Goal: Information Seeking & Learning: Learn about a topic

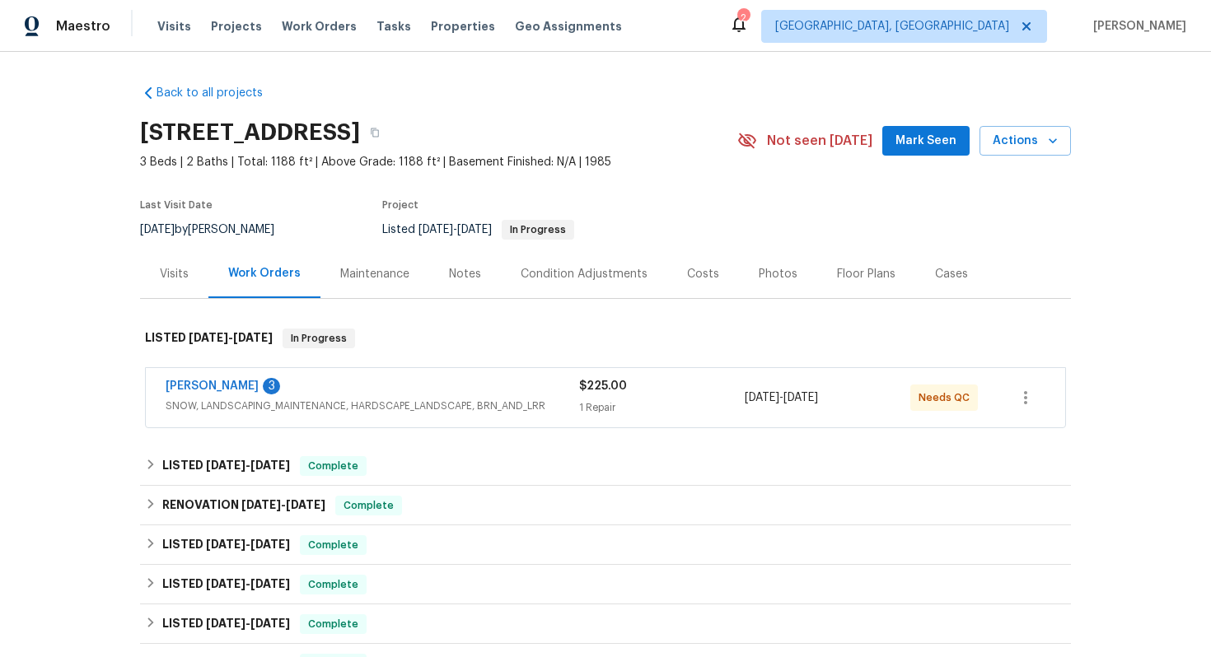
scroll to position [38, 0]
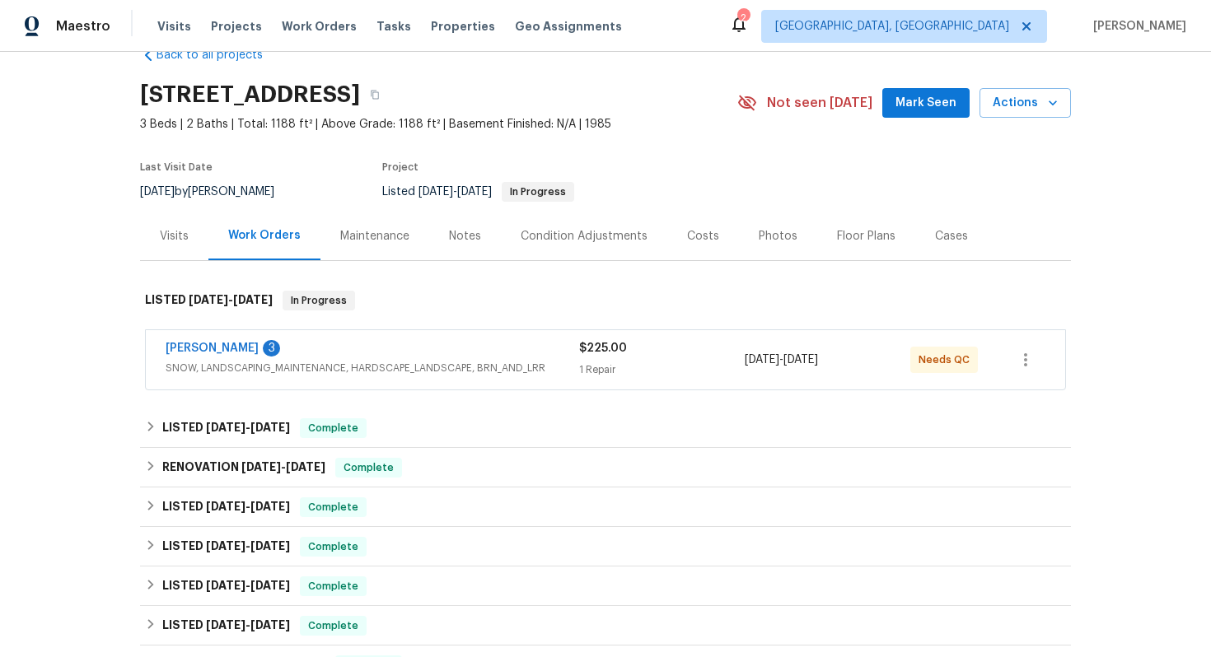
click at [511, 346] on div "[PERSON_NAME] 3" at bounding box center [372, 350] width 413 height 20
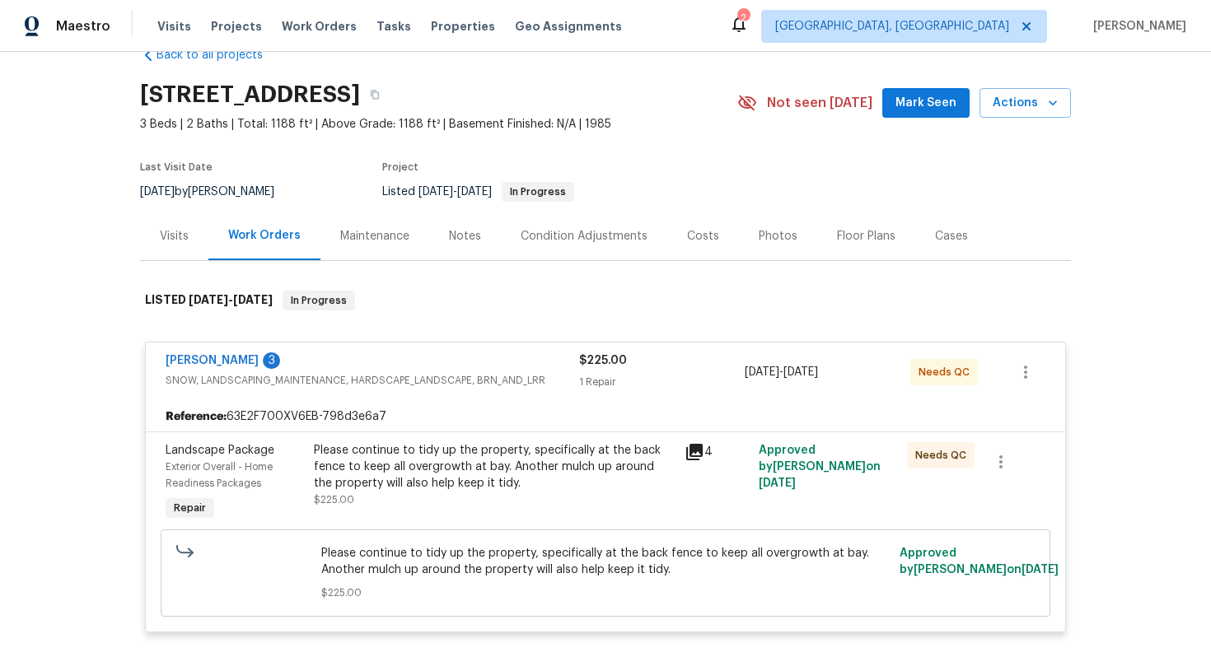
click at [702, 457] on icon at bounding box center [694, 452] width 20 height 20
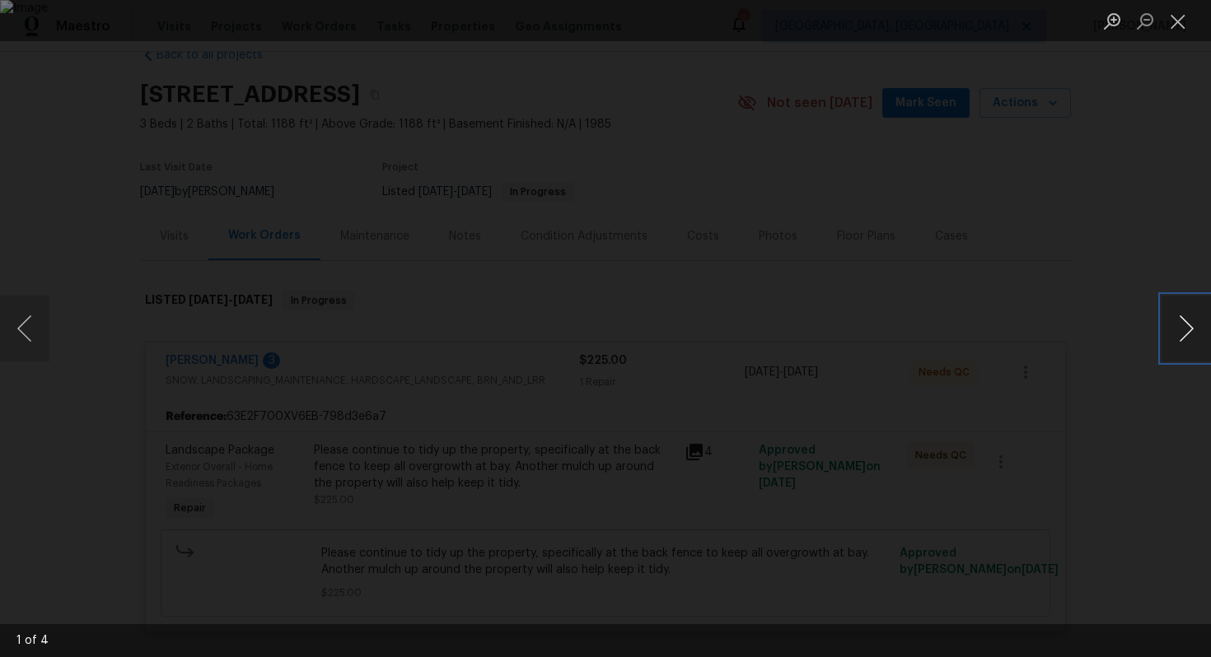
click at [1190, 324] on button "Next image" at bounding box center [1185, 329] width 49 height 66
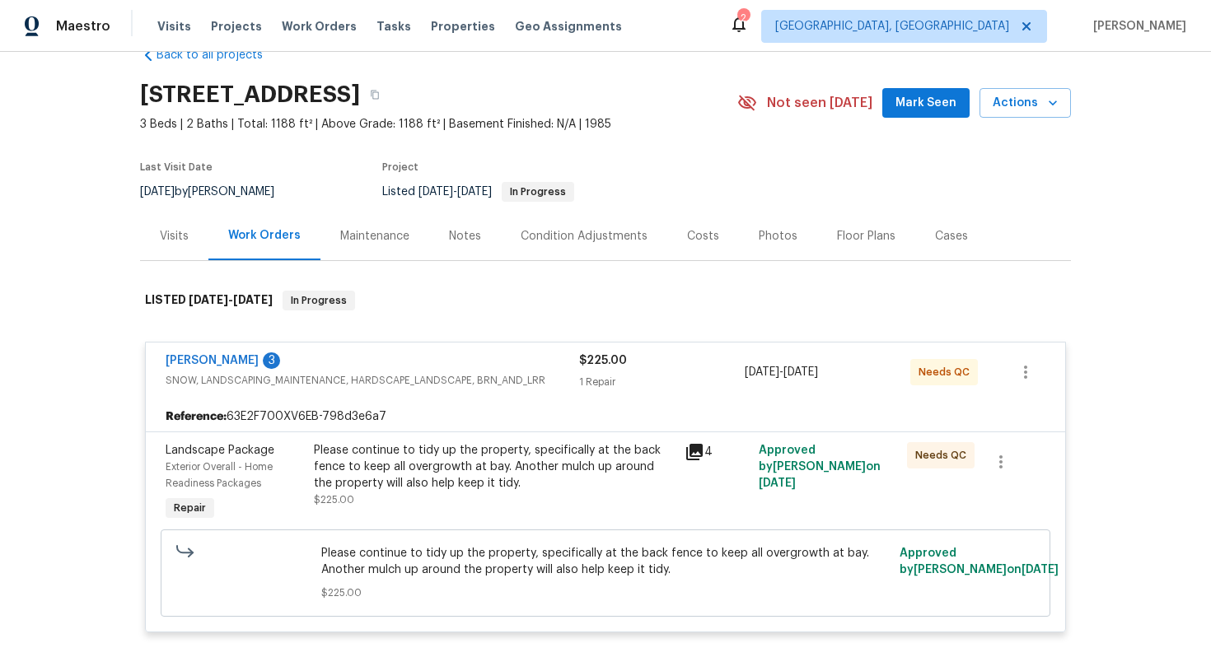
click at [544, 372] on span "SNOW, LANDSCAPING_MAINTENANCE, HARDSCAPE_LANDSCAPE, BRN_AND_LRR" at bounding box center [372, 380] width 413 height 16
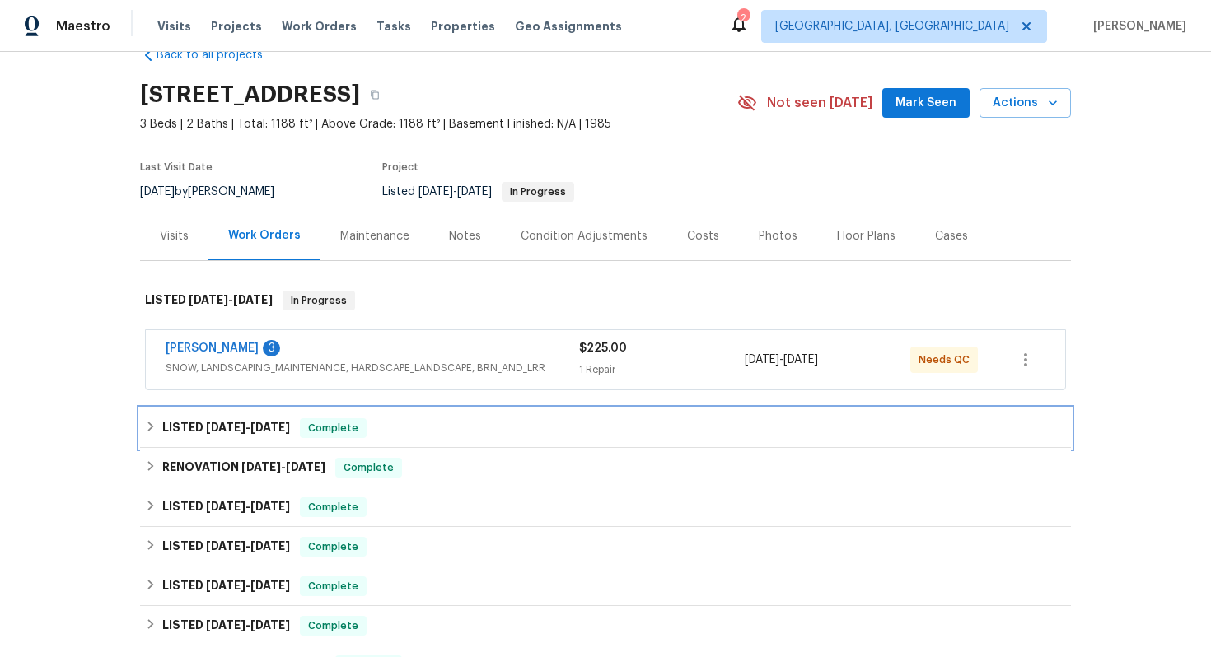
click at [405, 434] on div "LISTED [DATE] - [DATE] Complete" at bounding box center [605, 428] width 921 height 20
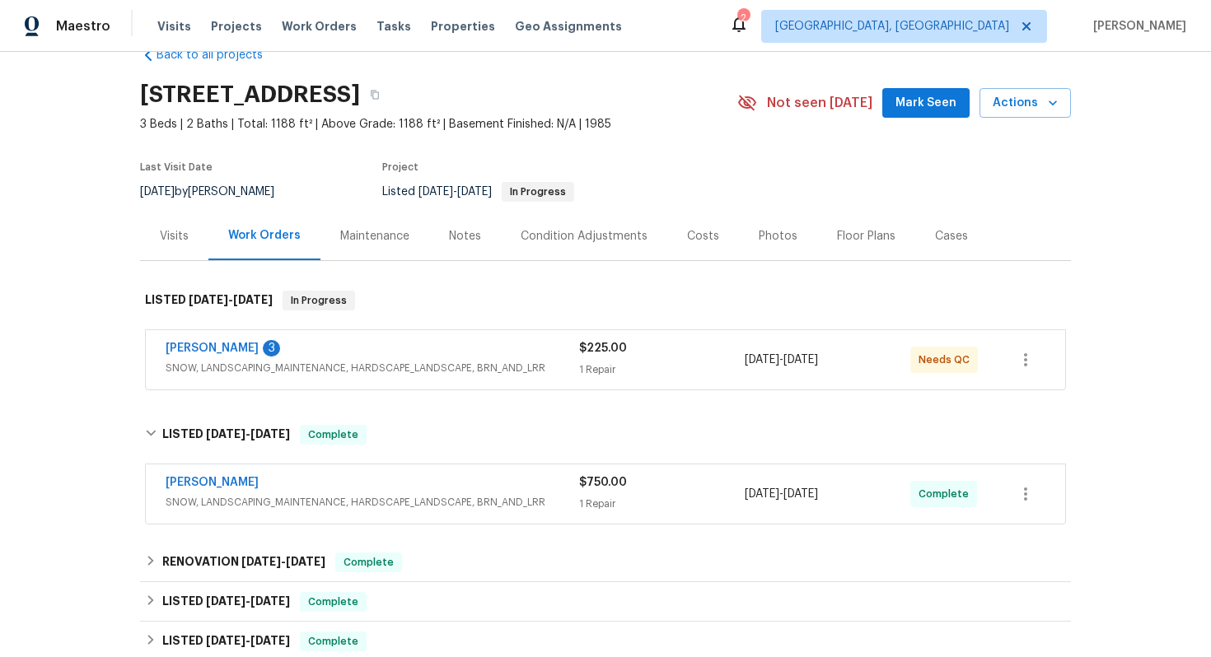
click at [543, 476] on div "[PERSON_NAME]" at bounding box center [372, 484] width 413 height 20
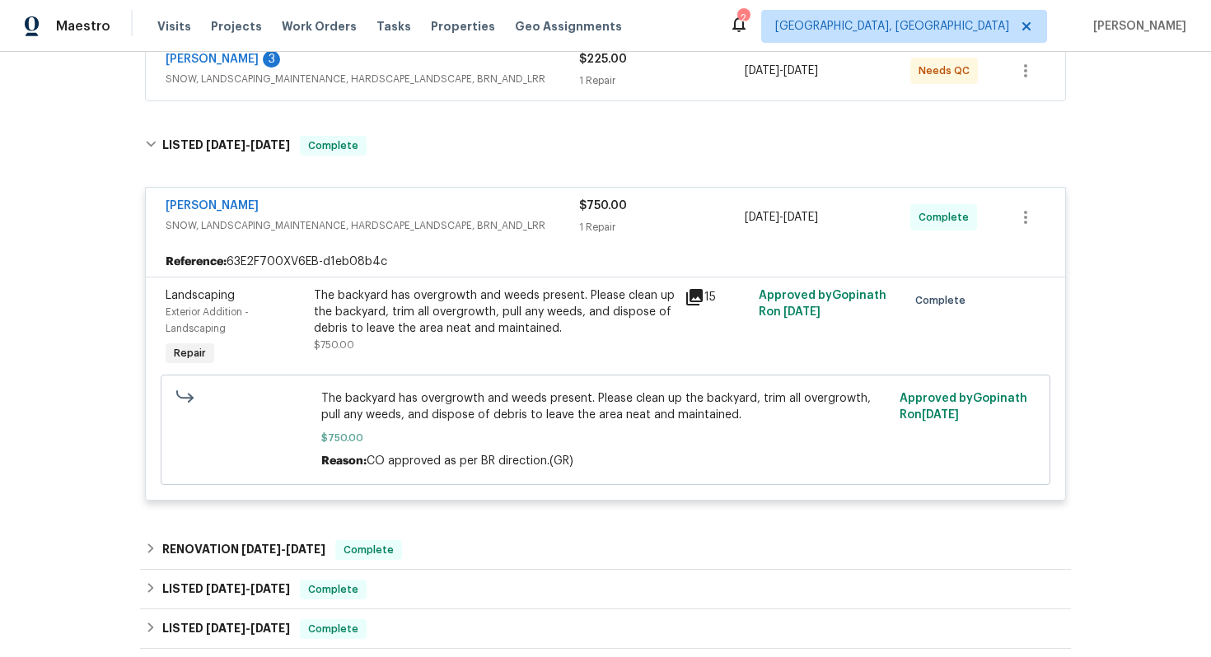
scroll to position [270, 0]
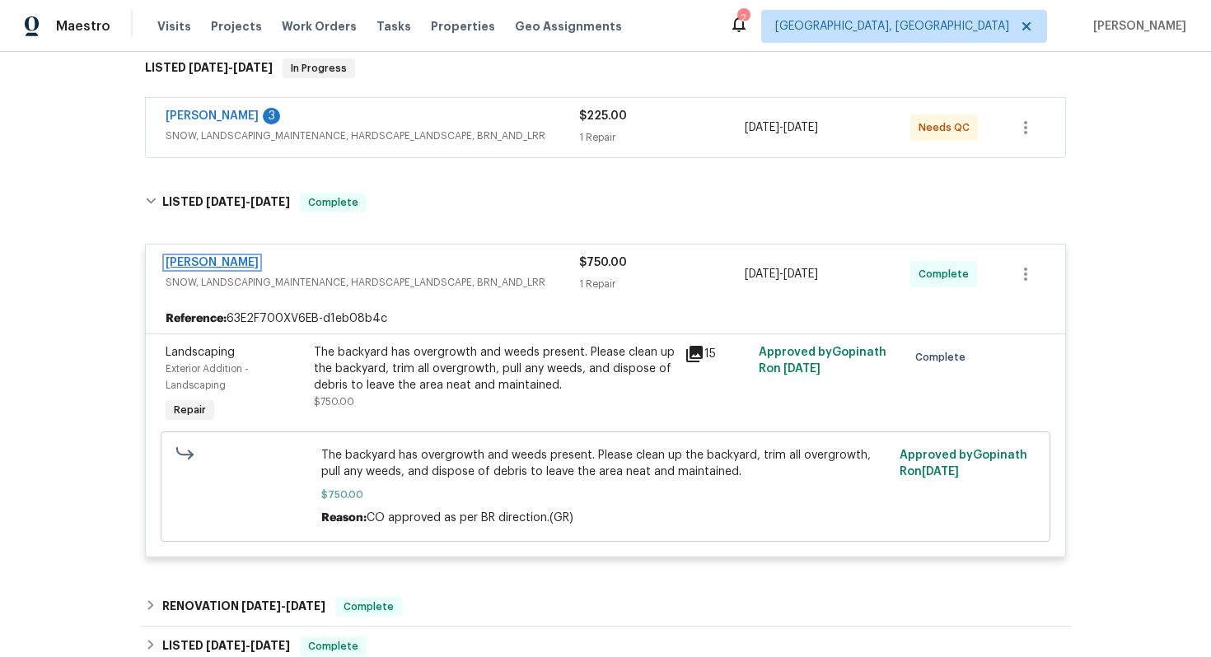
click at [206, 262] on link "[PERSON_NAME]" at bounding box center [212, 263] width 93 height 12
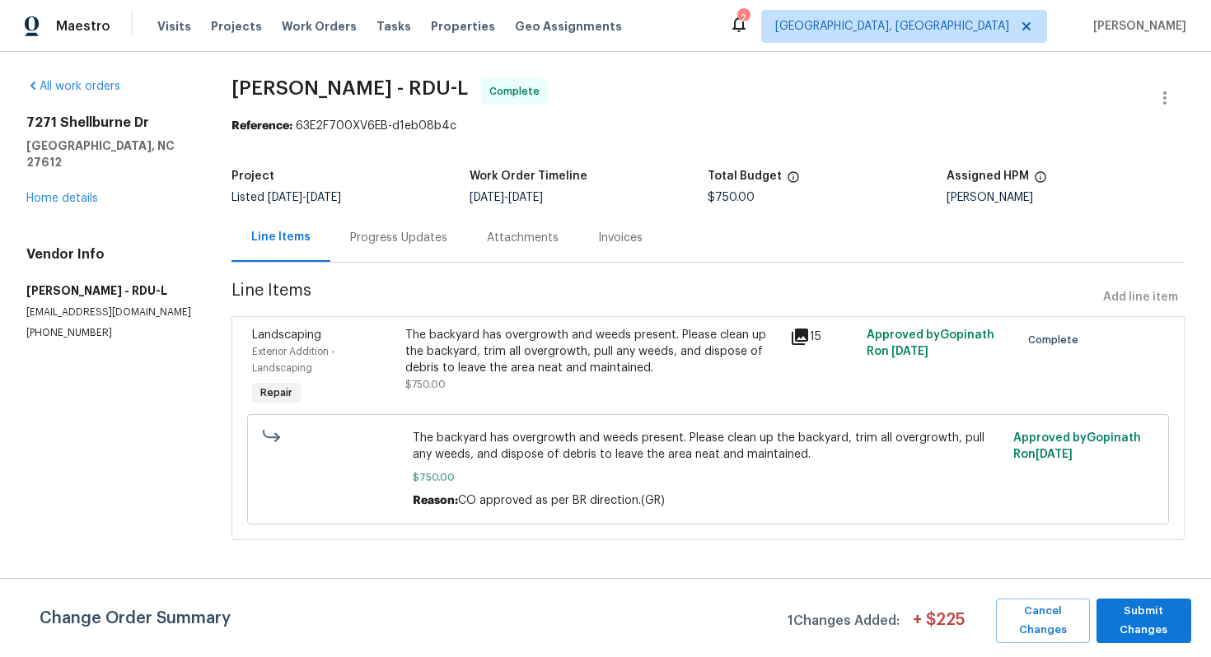
click at [387, 237] on div "Progress Updates" at bounding box center [398, 238] width 97 height 16
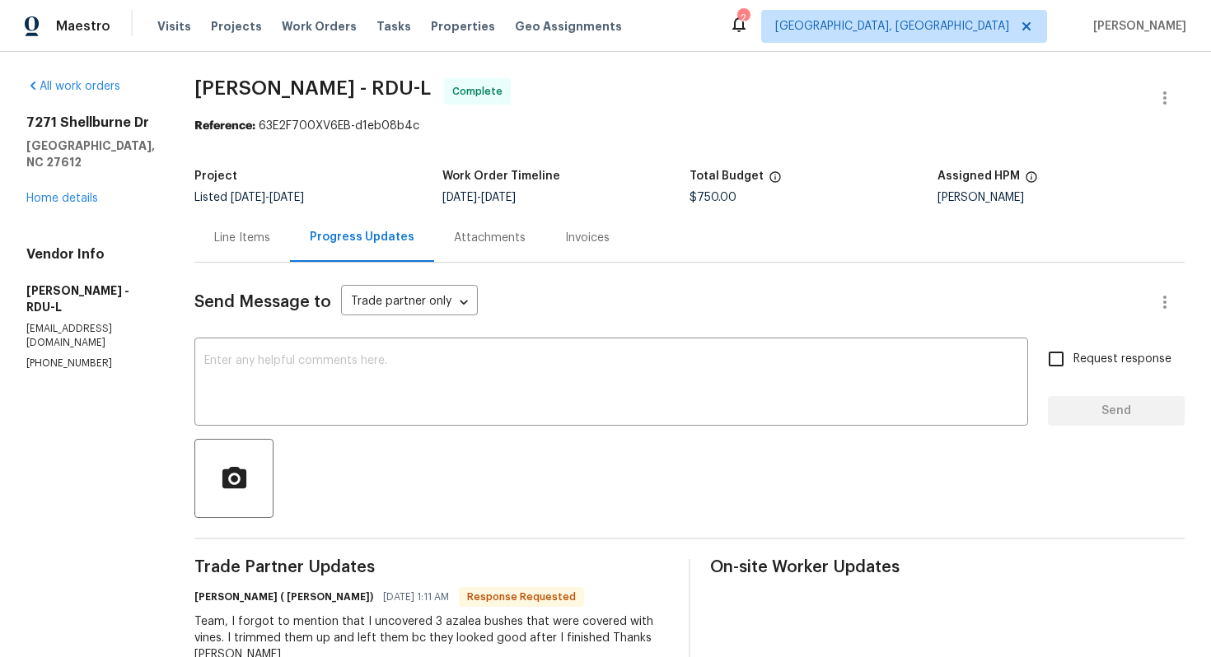
click at [476, 245] on div "Attachments" at bounding box center [490, 238] width 72 height 16
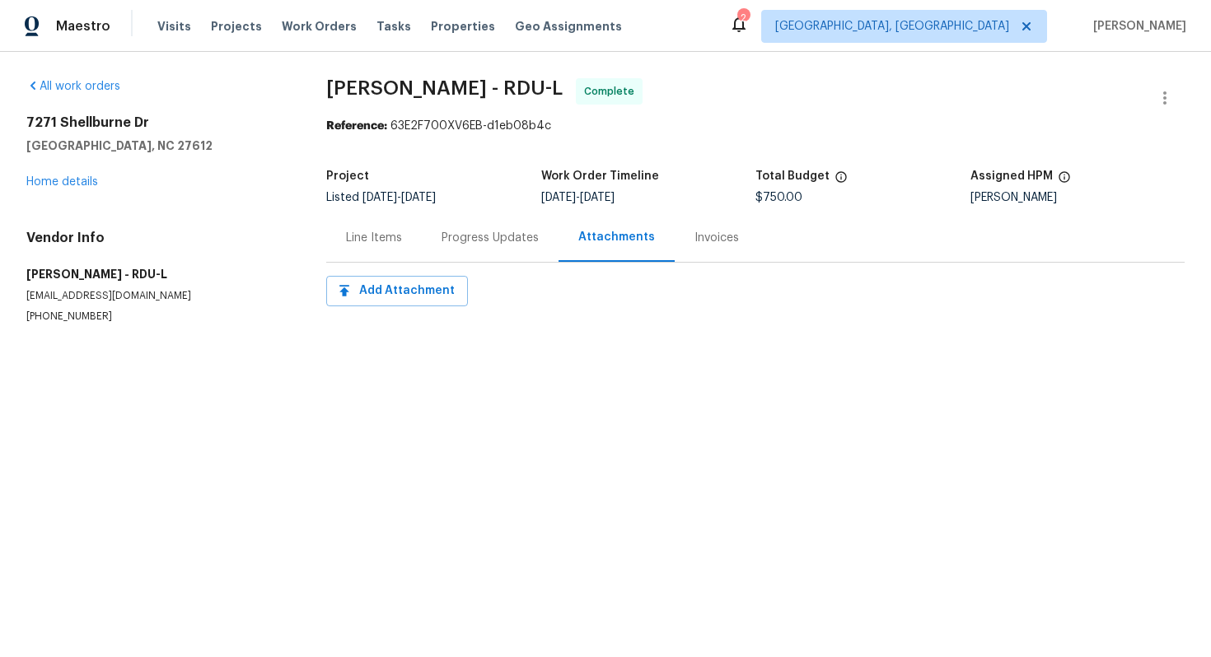
click at [694, 235] on div "Invoices" at bounding box center [716, 238] width 44 height 16
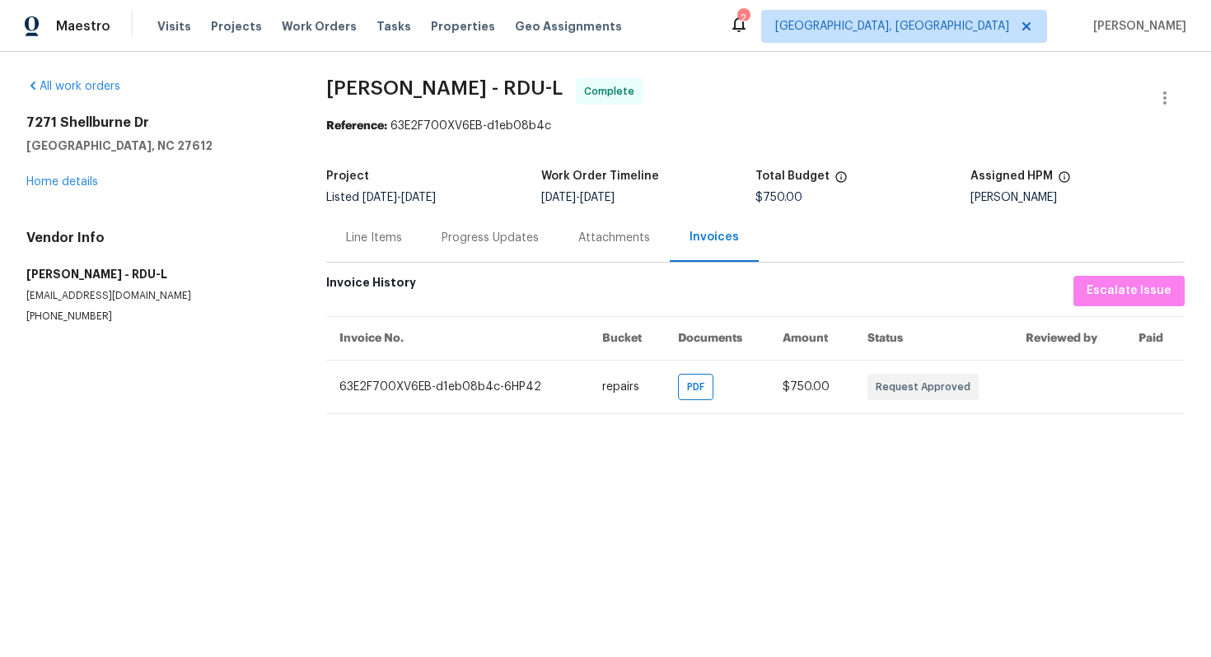
click at [366, 235] on div "Line Items" at bounding box center [374, 238] width 56 height 16
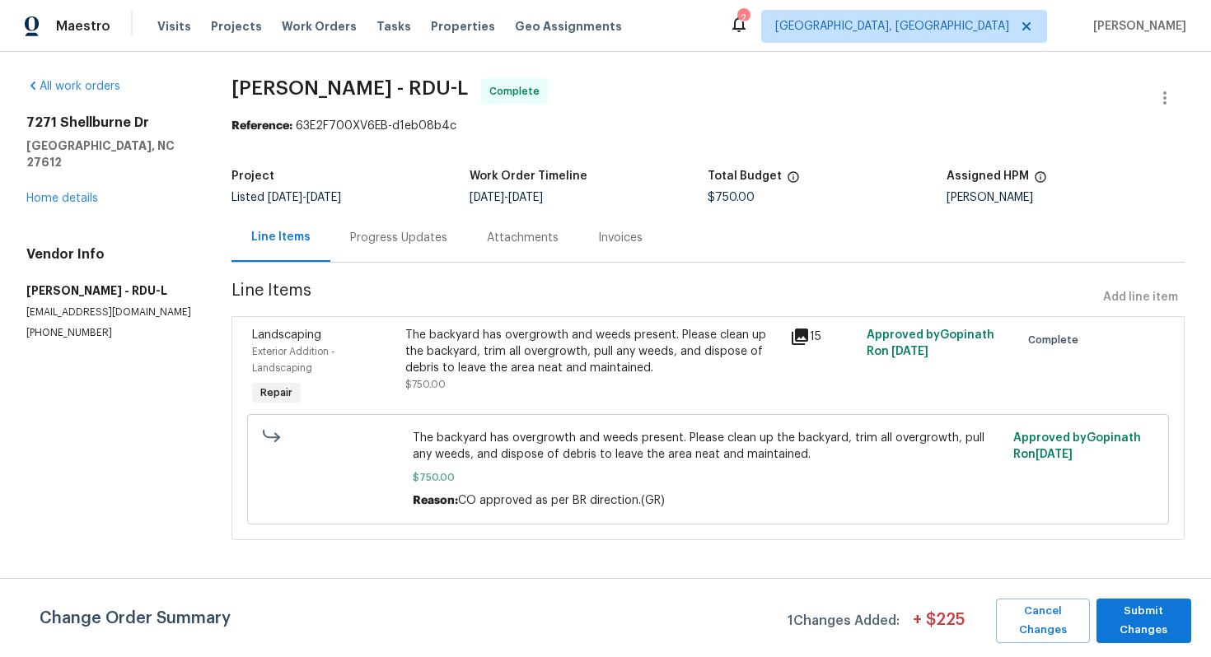
click at [801, 333] on icon at bounding box center [799, 337] width 16 height 16
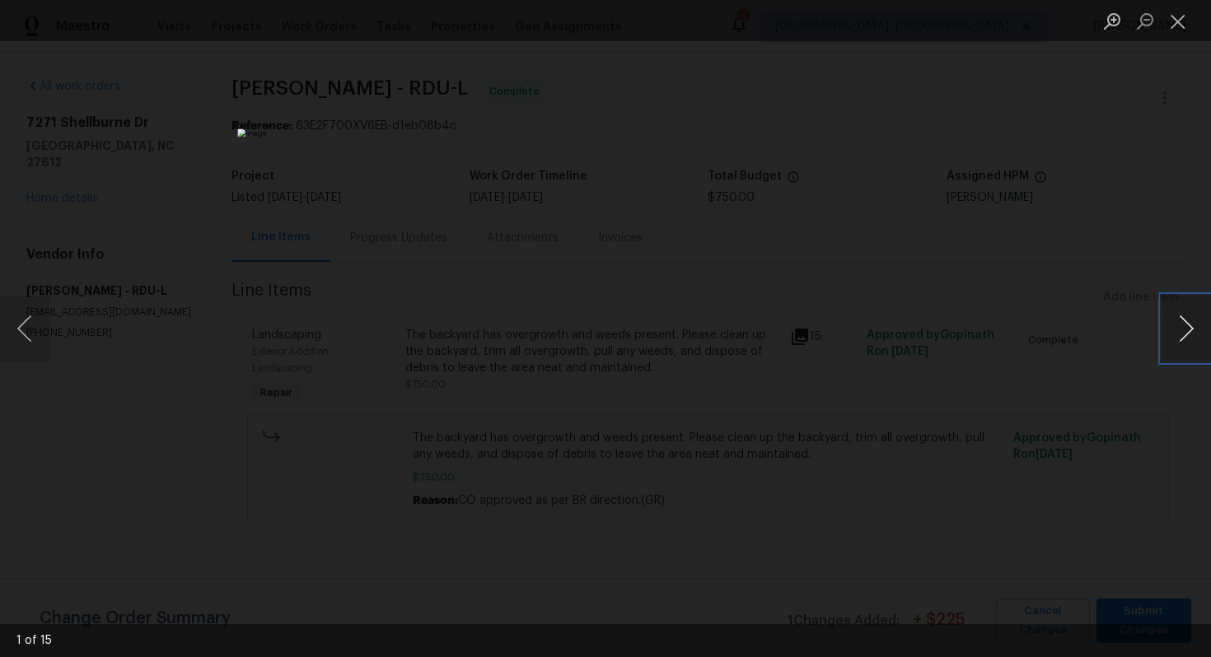
click at [1178, 328] on button "Next image" at bounding box center [1185, 329] width 49 height 66
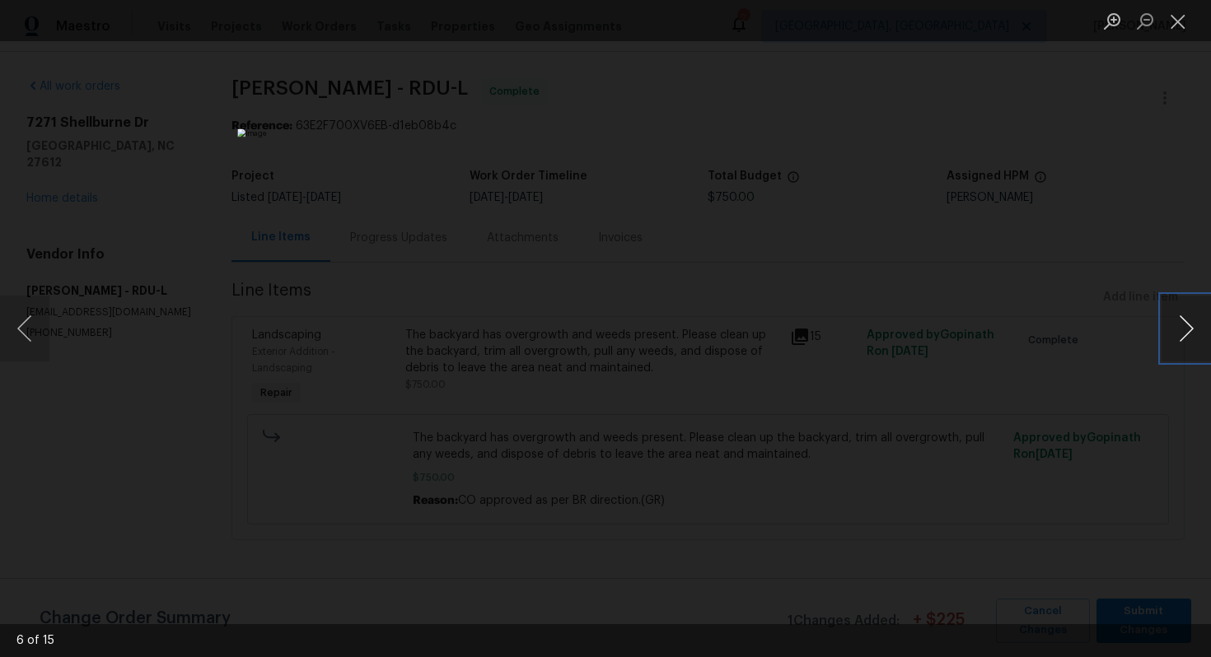
click at [1178, 328] on button "Next image" at bounding box center [1185, 329] width 49 height 66
click at [1173, 367] on div "Lightbox" at bounding box center [605, 328] width 1211 height 657
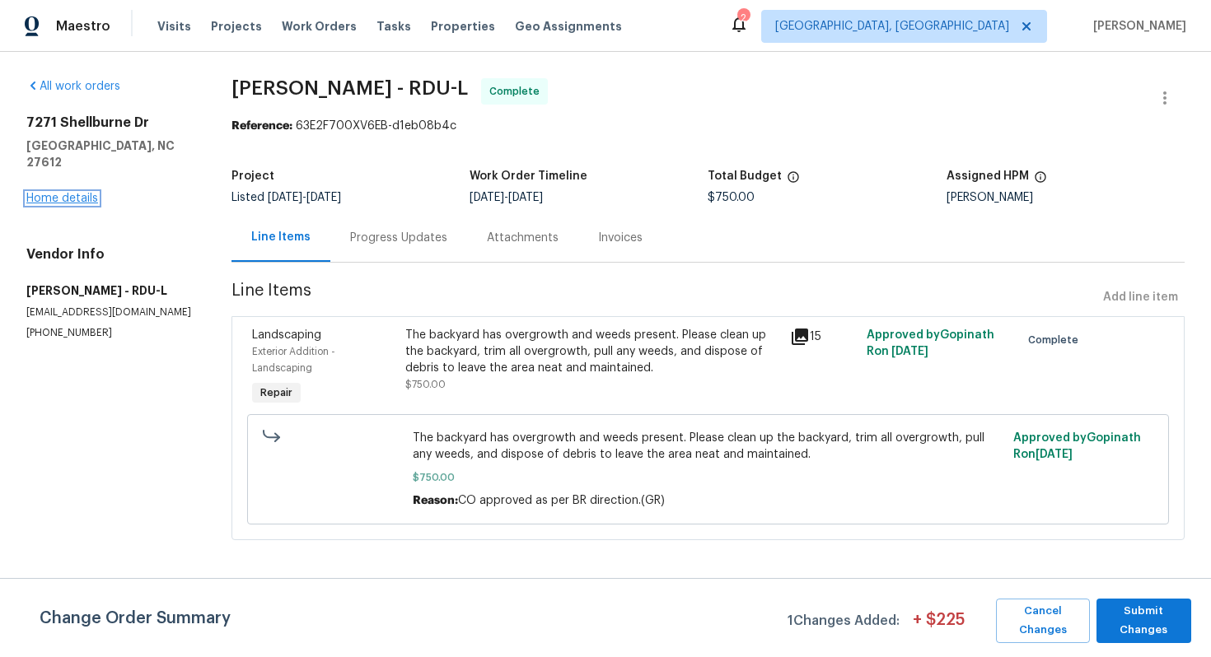
click at [61, 193] on link "Home details" at bounding box center [62, 199] width 72 height 12
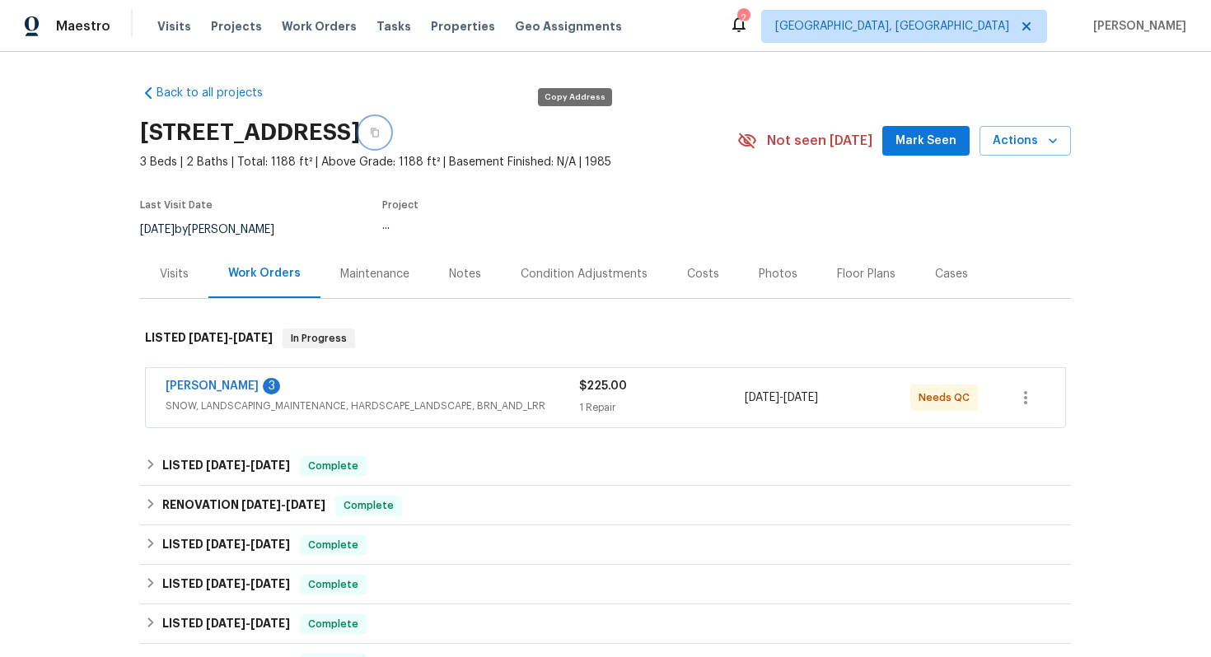
click at [390, 124] on button "button" at bounding box center [375, 133] width 30 height 30
click at [505, 384] on div "[PERSON_NAME] 3" at bounding box center [372, 388] width 413 height 20
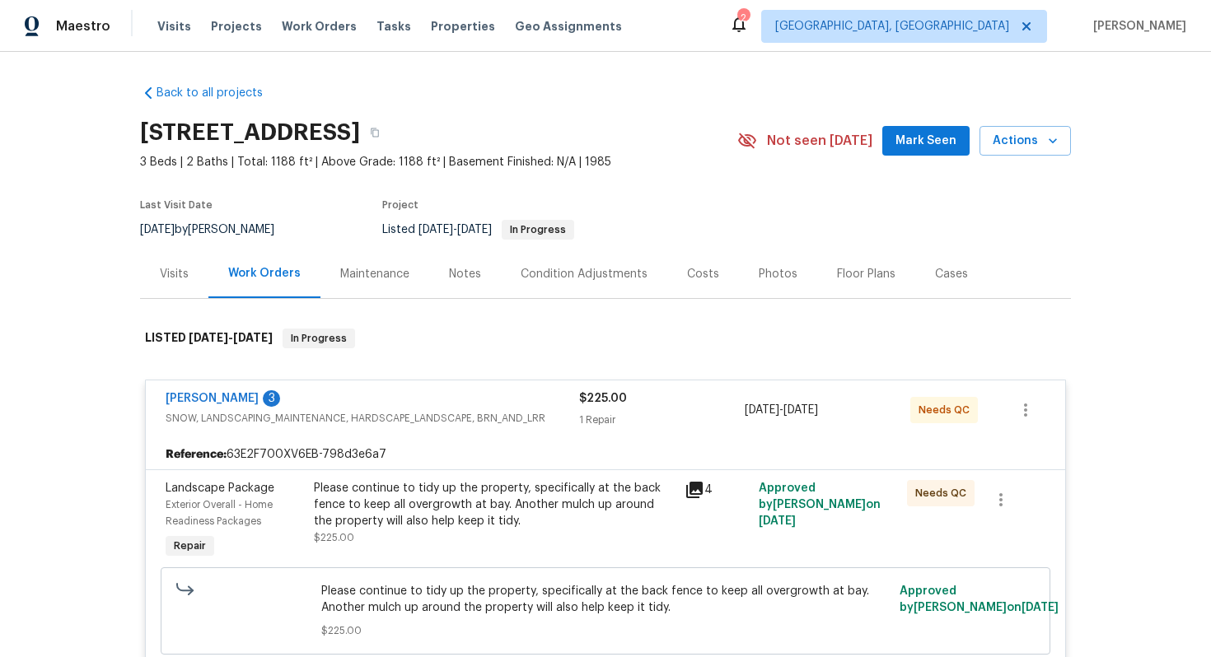
click at [472, 397] on div "[PERSON_NAME] 3" at bounding box center [372, 400] width 413 height 20
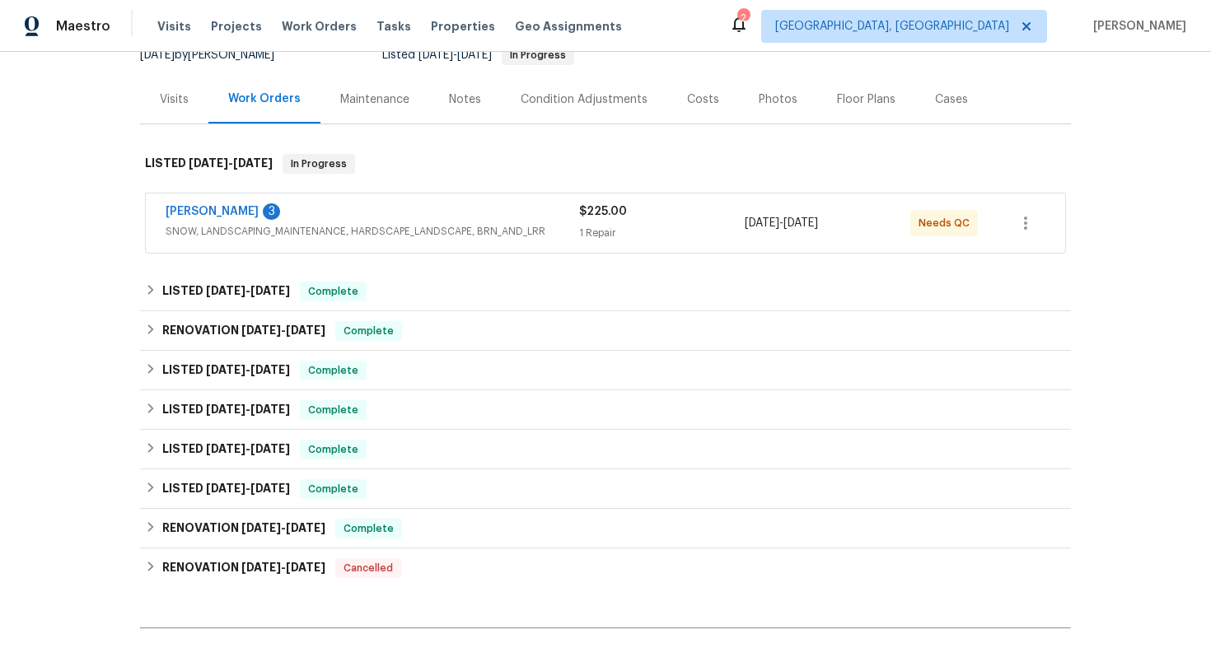
scroll to position [219, 0]
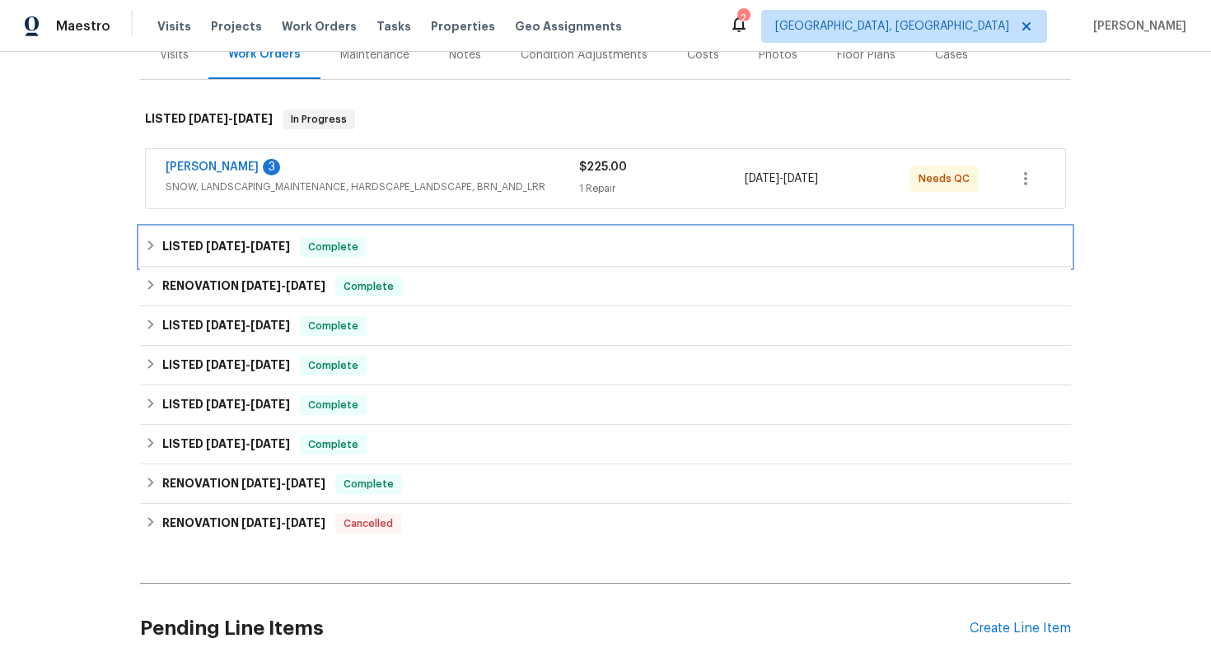
click at [385, 248] on div "LISTED [DATE] - [DATE] Complete" at bounding box center [605, 247] width 921 height 20
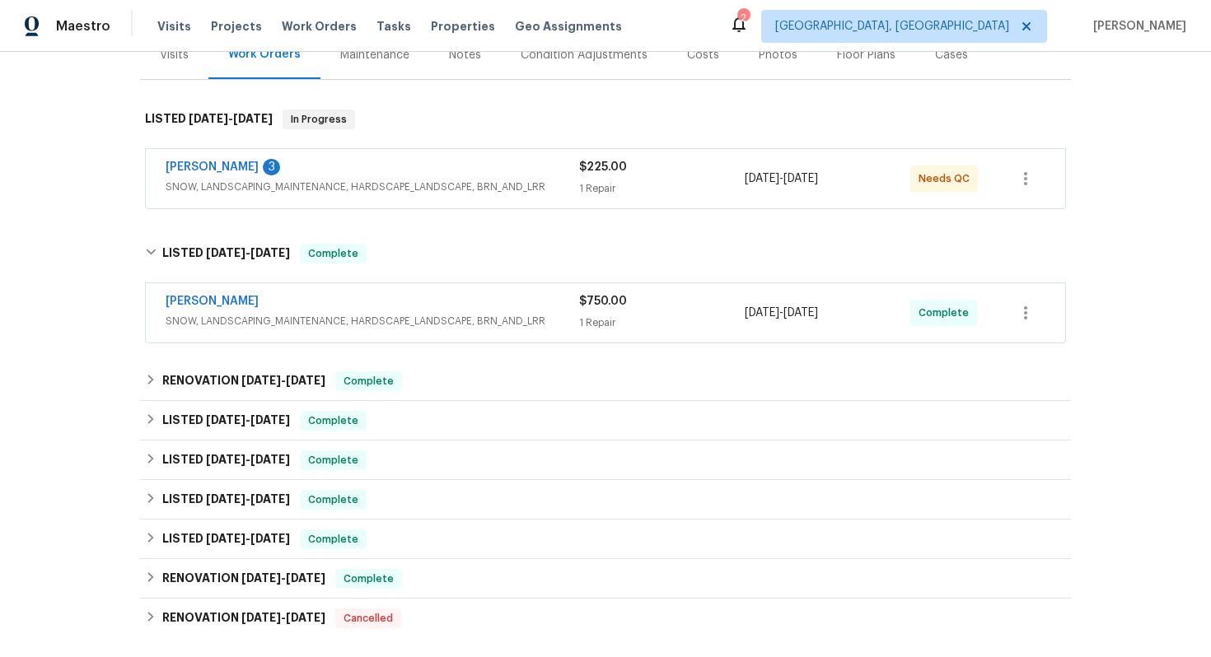
click at [553, 311] on div "[PERSON_NAME]" at bounding box center [372, 303] width 413 height 20
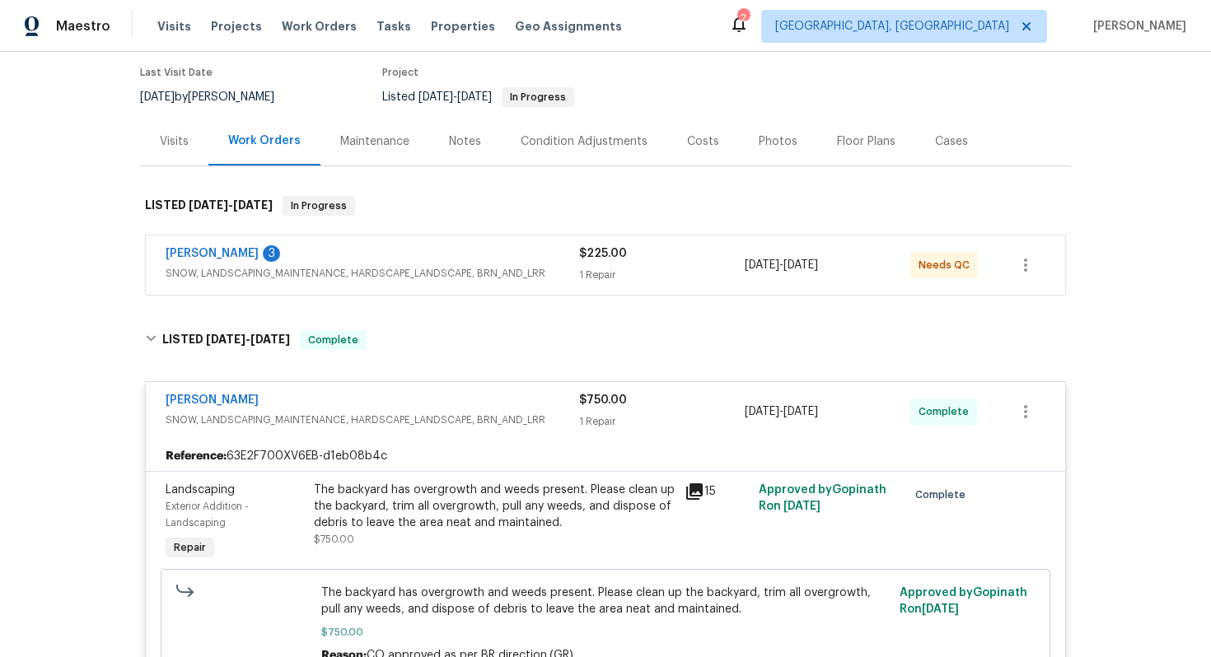
scroll to position [207, 0]
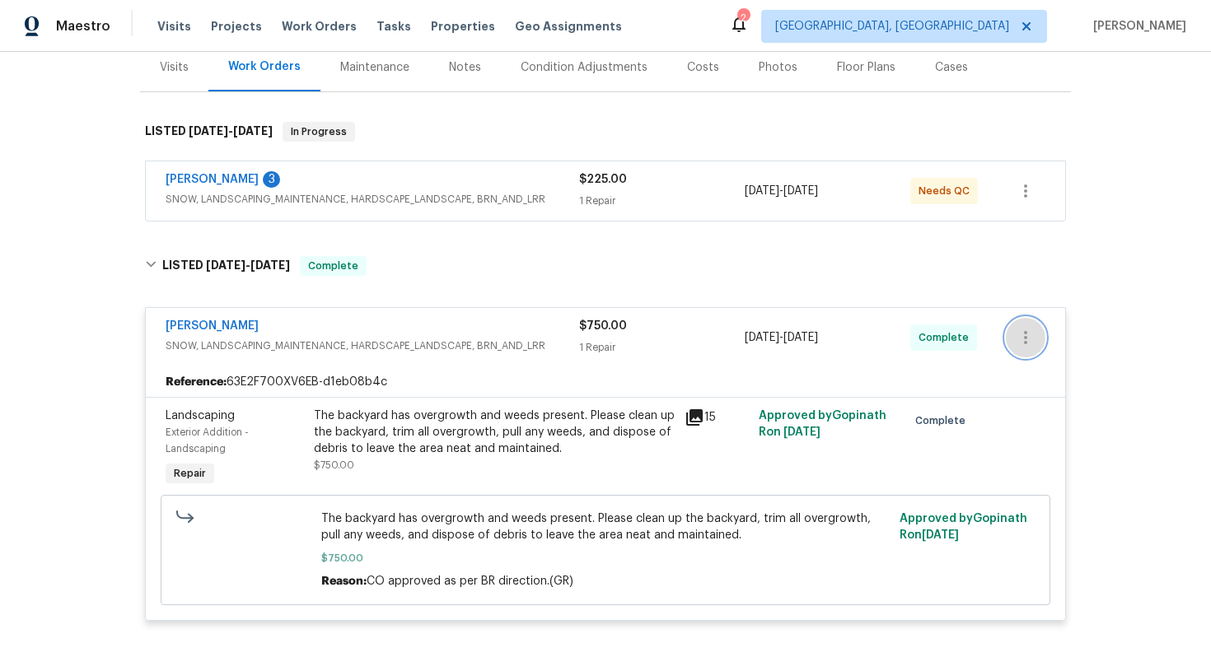
click at [1042, 331] on button "button" at bounding box center [1026, 338] width 40 height 40
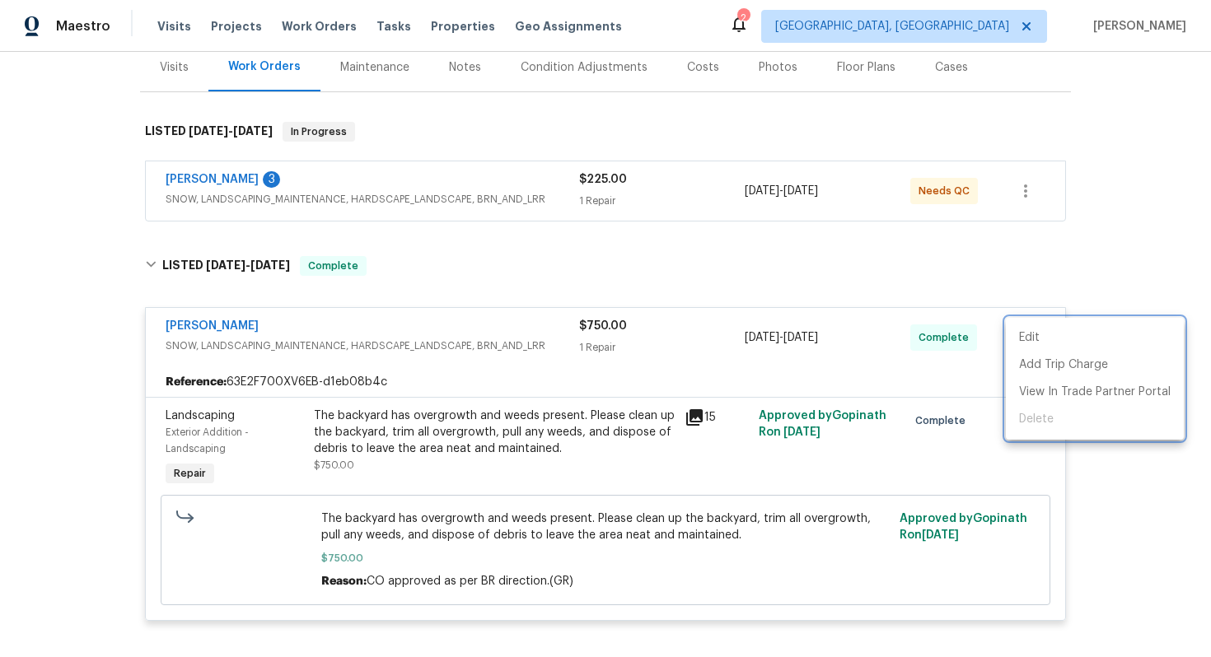
click at [497, 340] on div at bounding box center [605, 328] width 1211 height 657
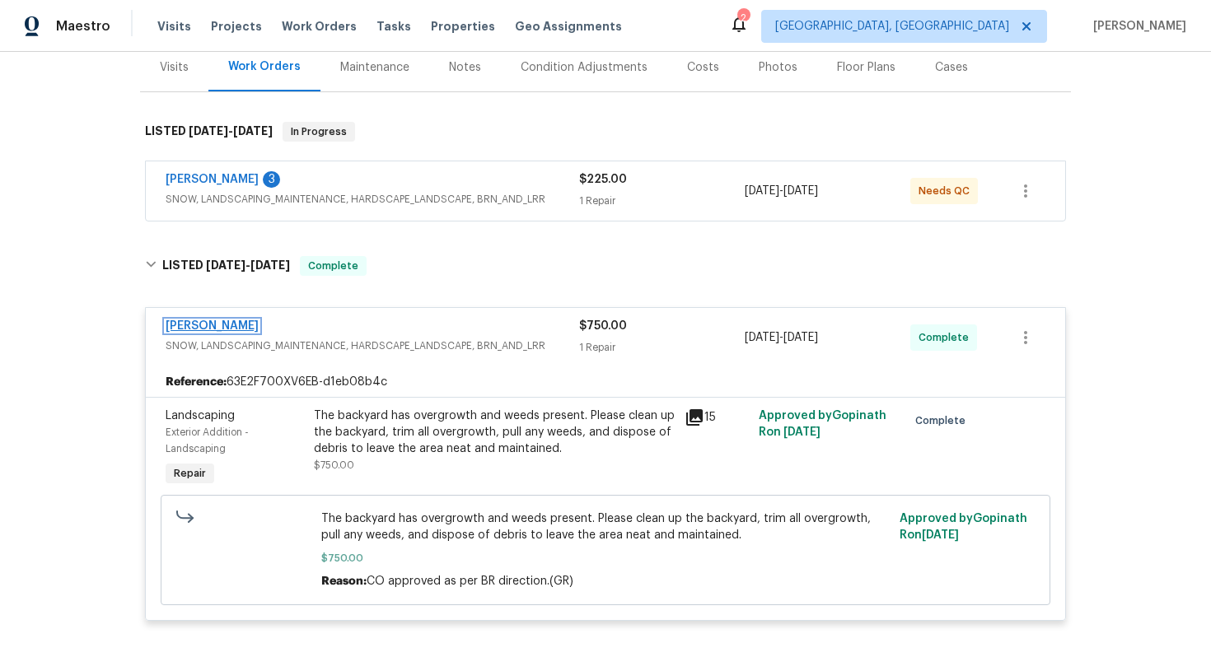
click at [236, 323] on link "[PERSON_NAME]" at bounding box center [212, 326] width 93 height 12
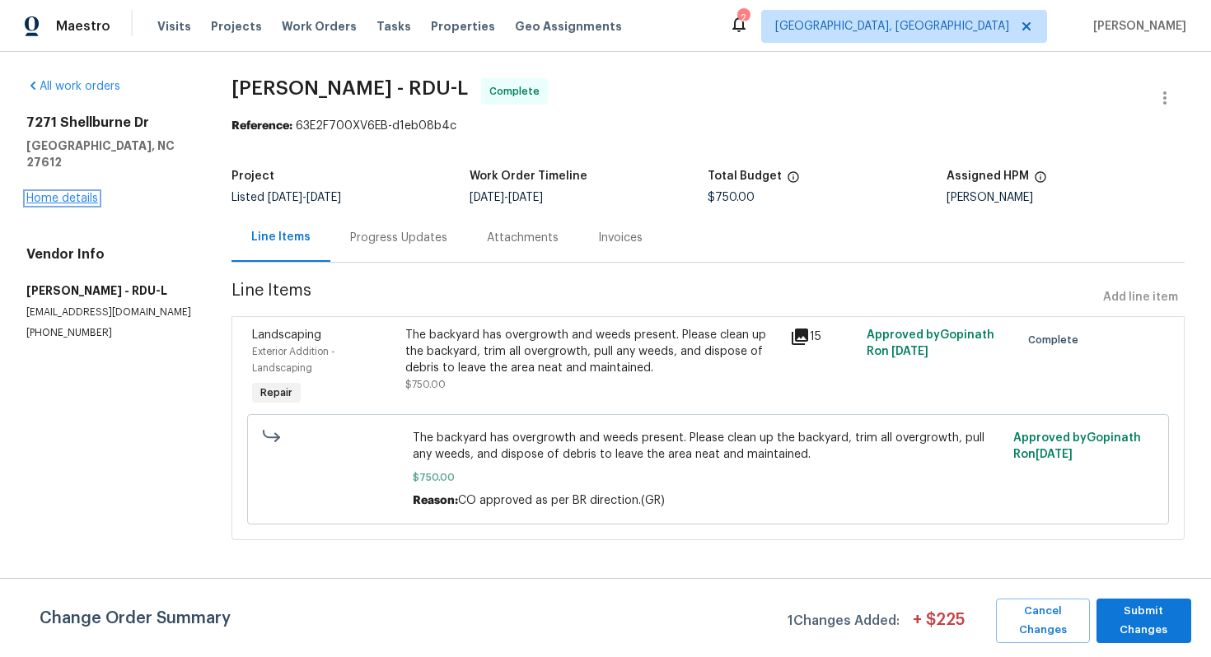
click at [72, 193] on link "Home details" at bounding box center [62, 199] width 72 height 12
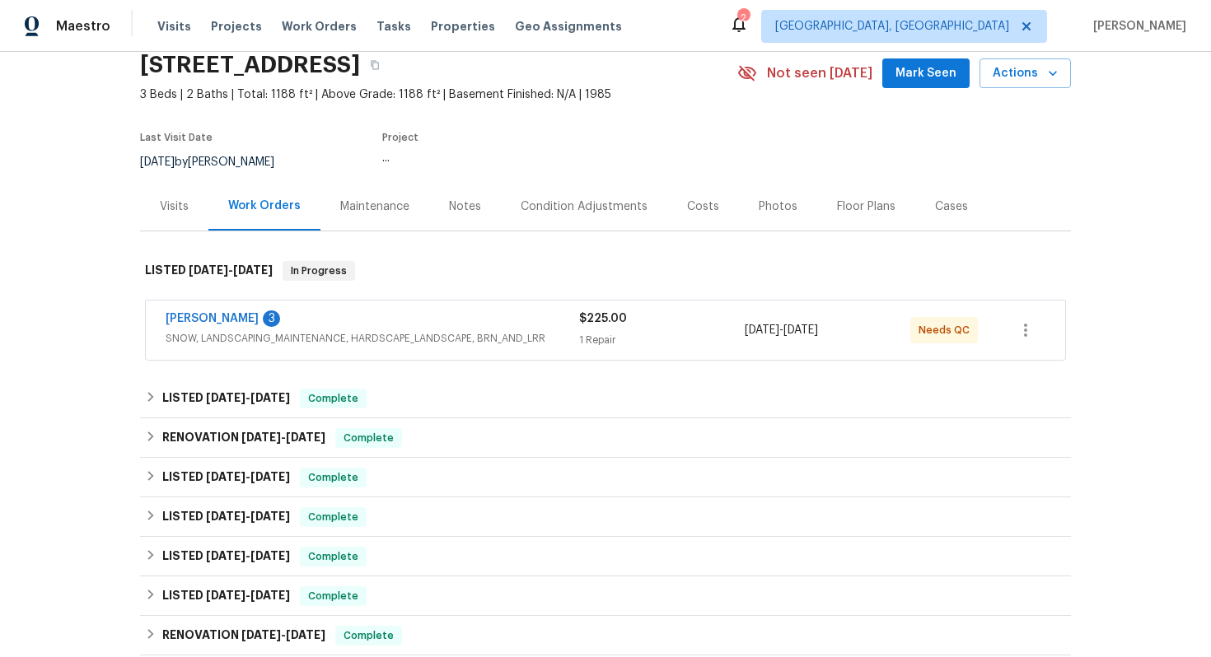
scroll to position [128, 0]
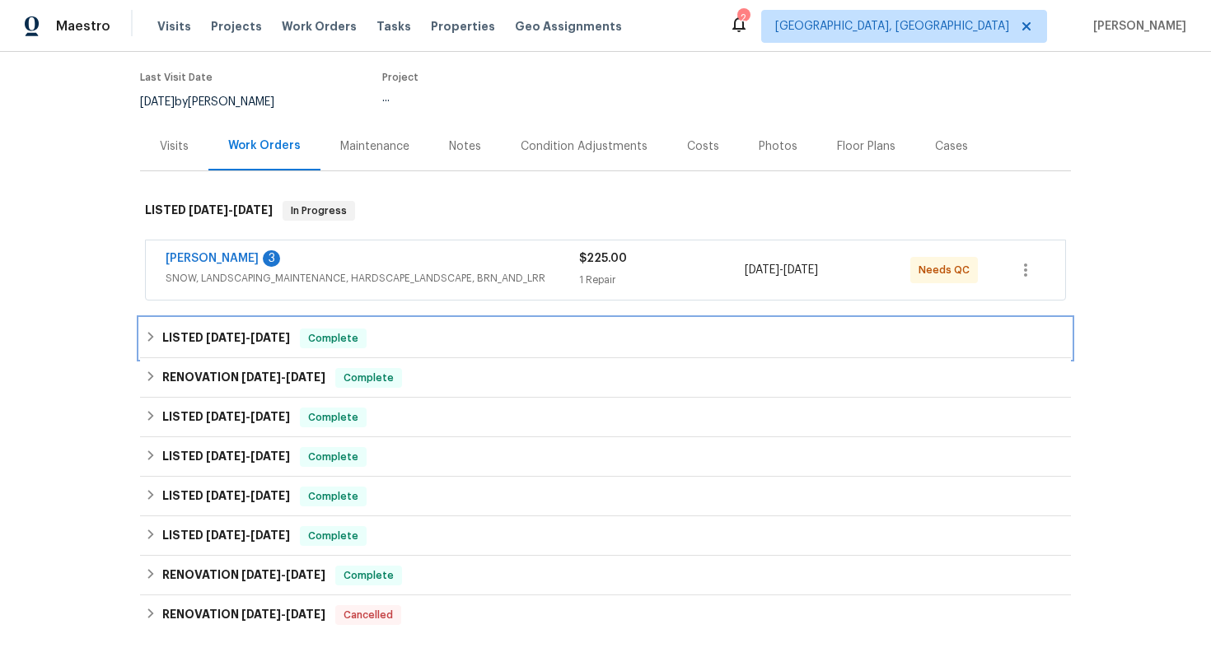
click at [408, 347] on div "LISTED [DATE] - [DATE] Complete" at bounding box center [605, 339] width 921 height 20
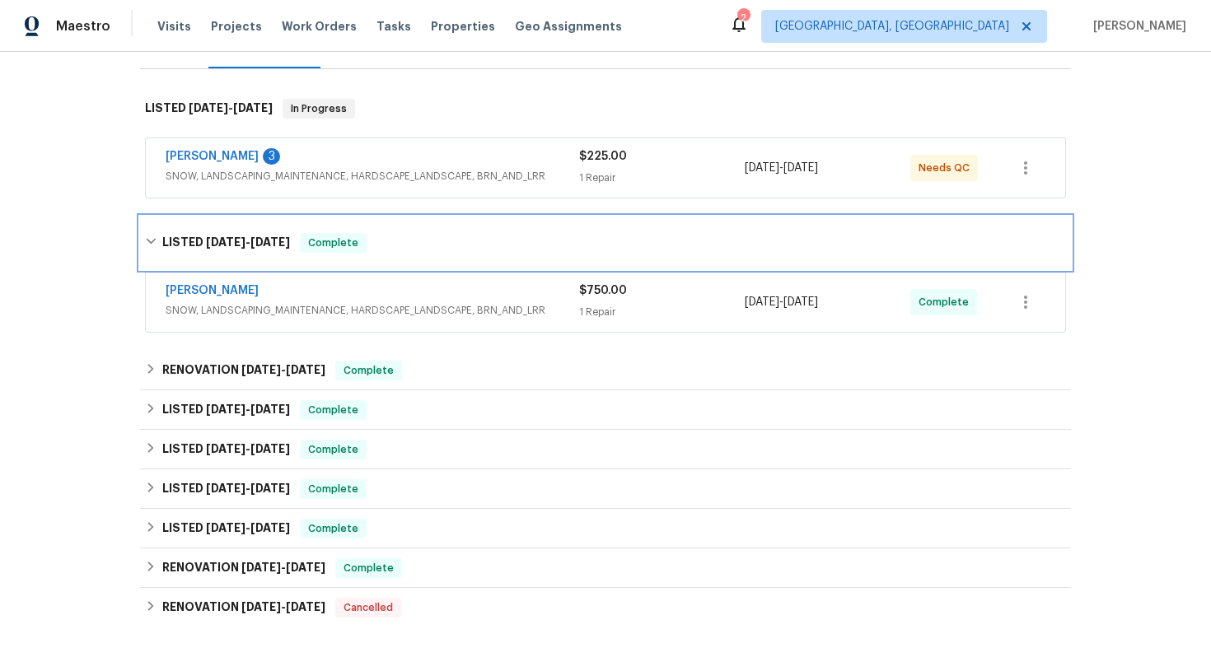
scroll to position [237, 0]
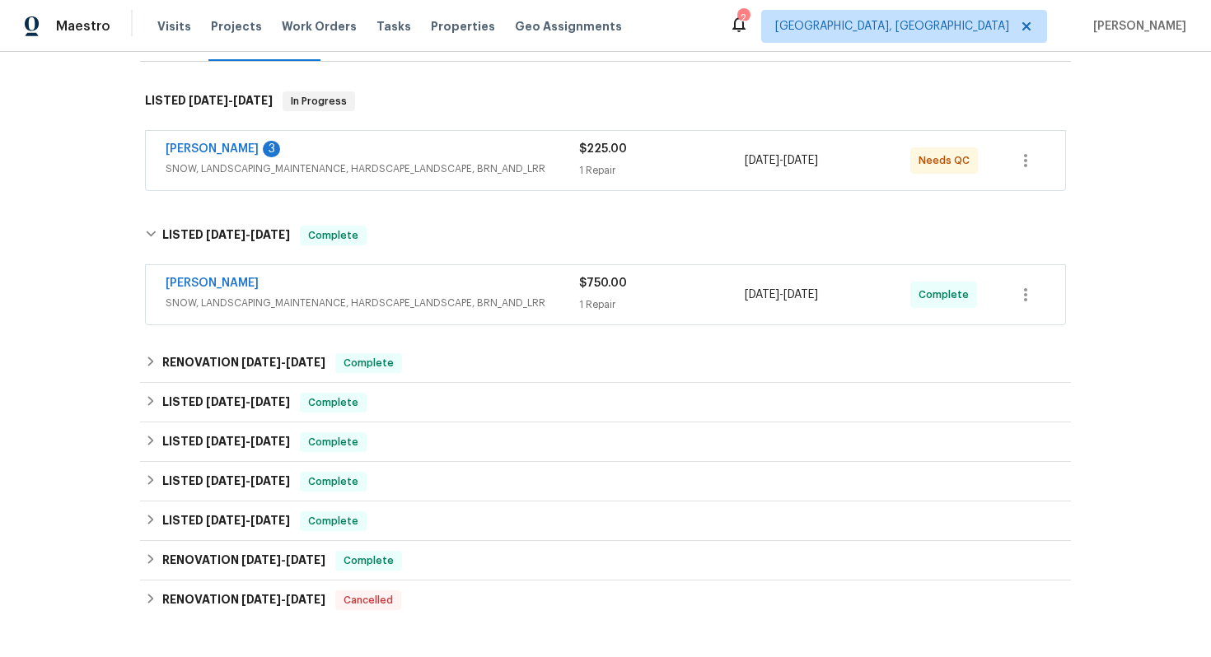
click at [345, 273] on div "[PERSON_NAME] SNOW, LANDSCAPING_MAINTENANCE, HARDSCAPE_LANDSCAPE, BRN_AND_LRR $…" at bounding box center [605, 294] width 919 height 59
click at [273, 286] on div "[PERSON_NAME]" at bounding box center [372, 285] width 413 height 20
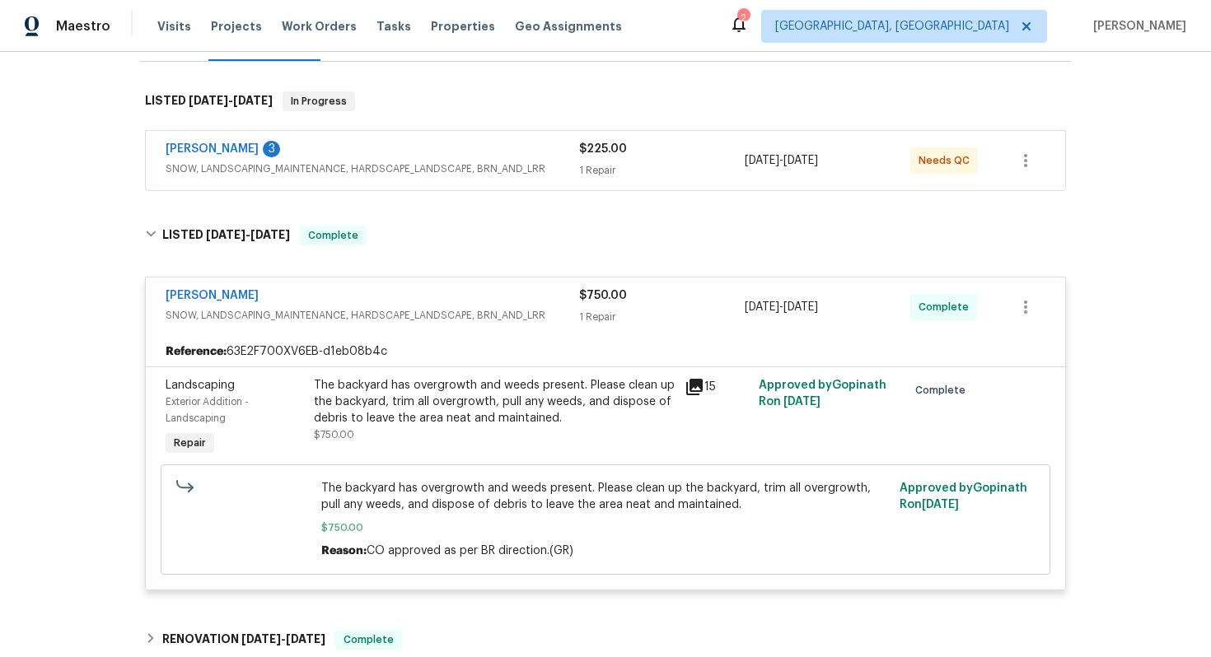
click at [680, 371] on div "Landscaping Exterior Addition - Landscaping Repair The backyard has overgrowth …" at bounding box center [605, 477] width 919 height 223
click at [692, 378] on icon at bounding box center [694, 387] width 20 height 20
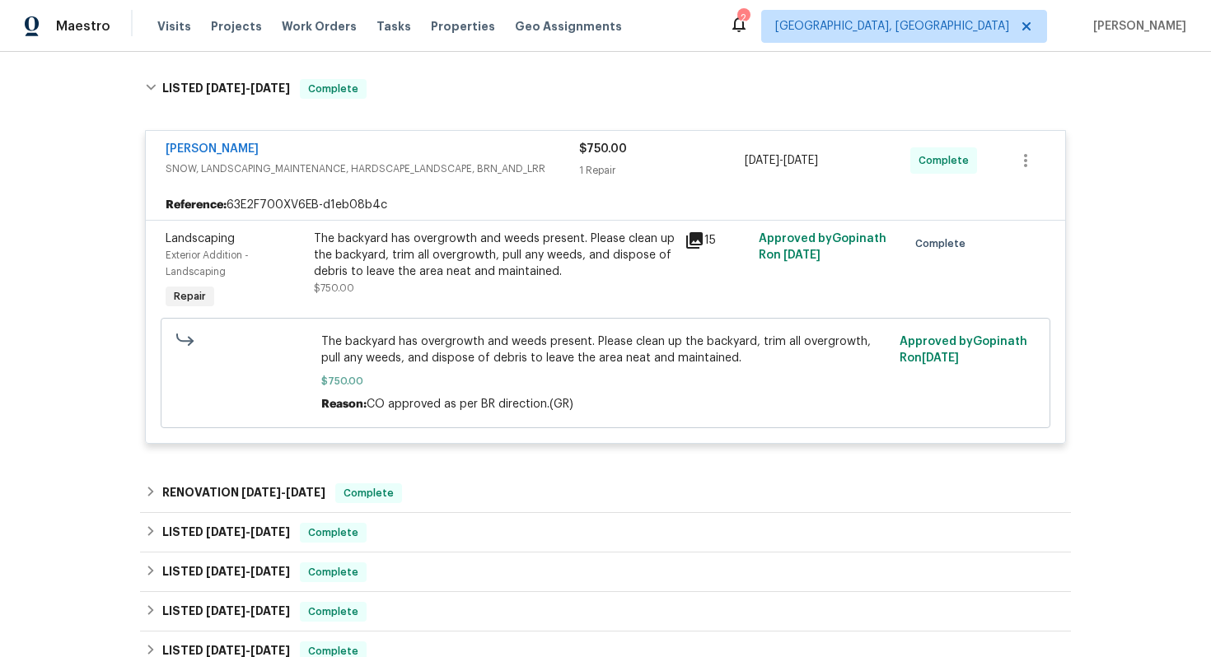
scroll to position [398, 0]
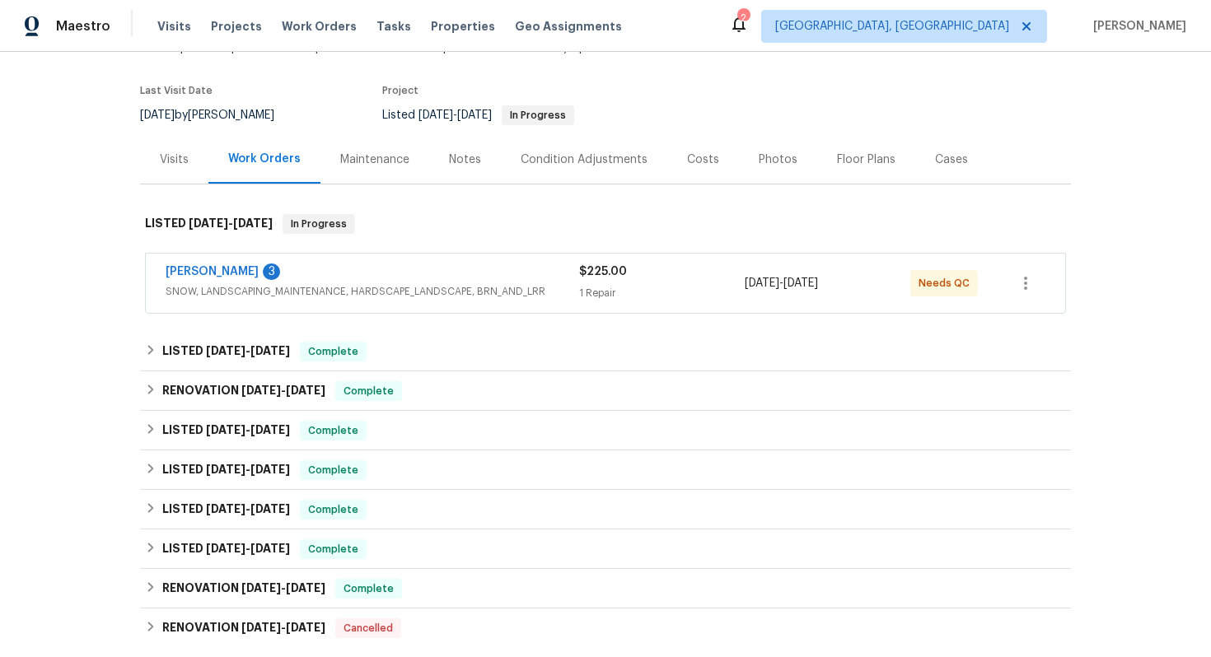
scroll to position [186, 0]
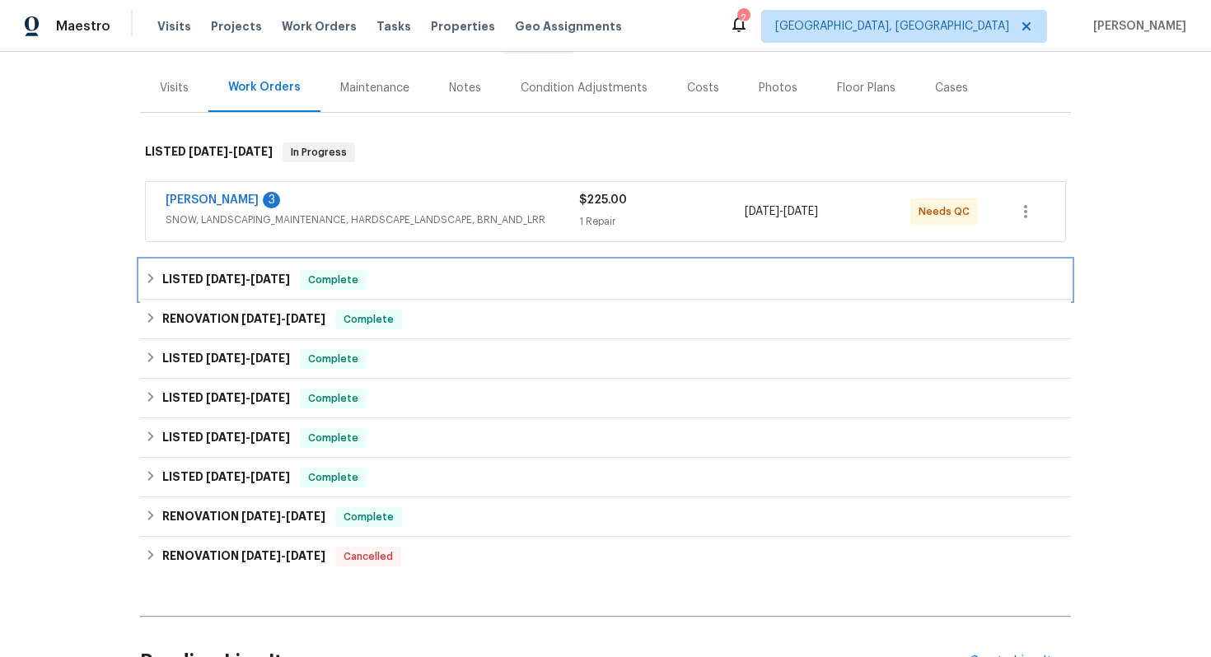
click at [392, 274] on div "LISTED [DATE] - [DATE] Complete" at bounding box center [605, 280] width 921 height 20
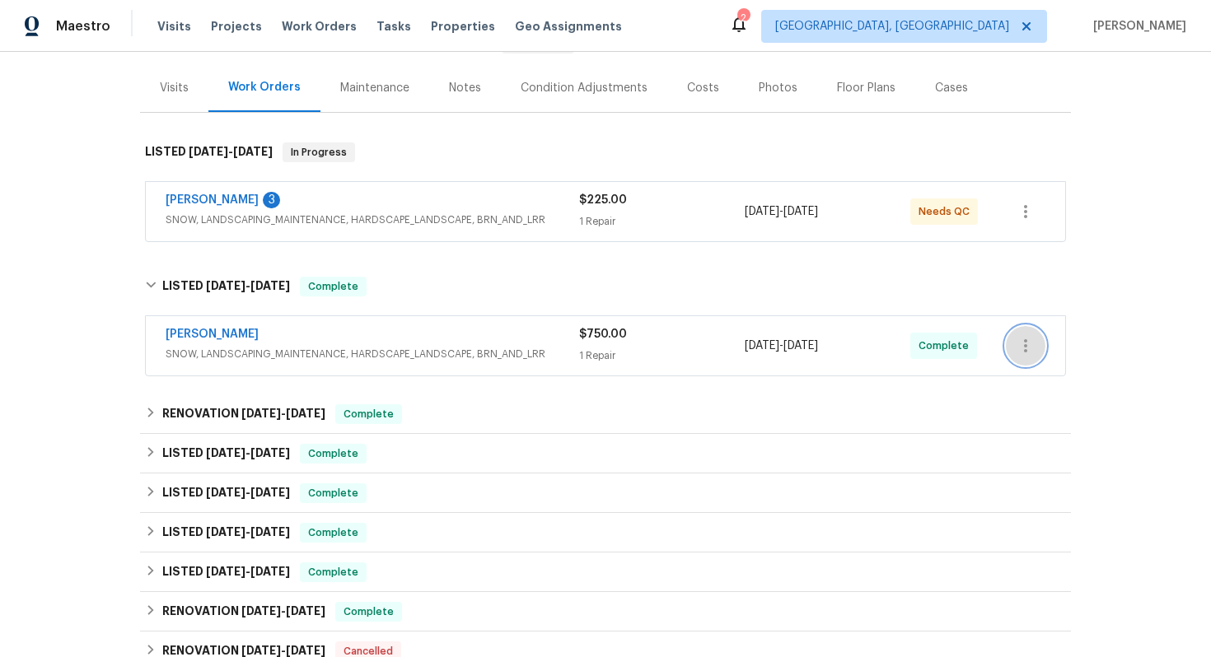
click at [1029, 342] on icon "button" at bounding box center [1025, 346] width 20 height 20
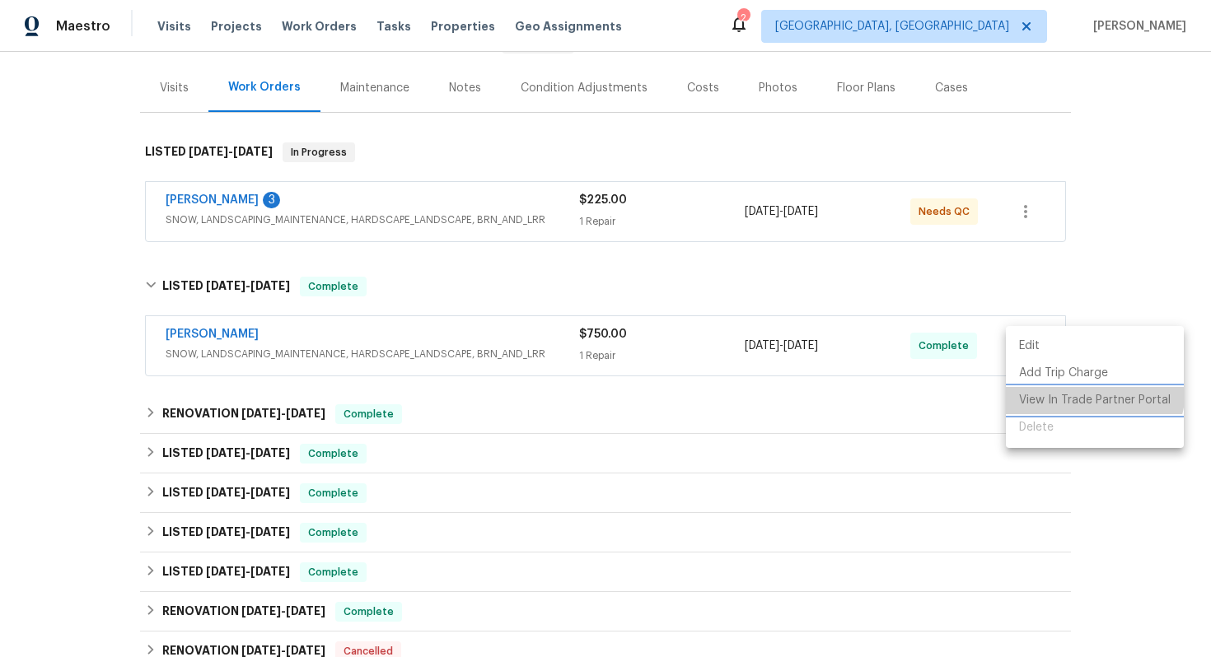
click at [1079, 389] on li "View In Trade Partner Portal" at bounding box center [1095, 400] width 178 height 27
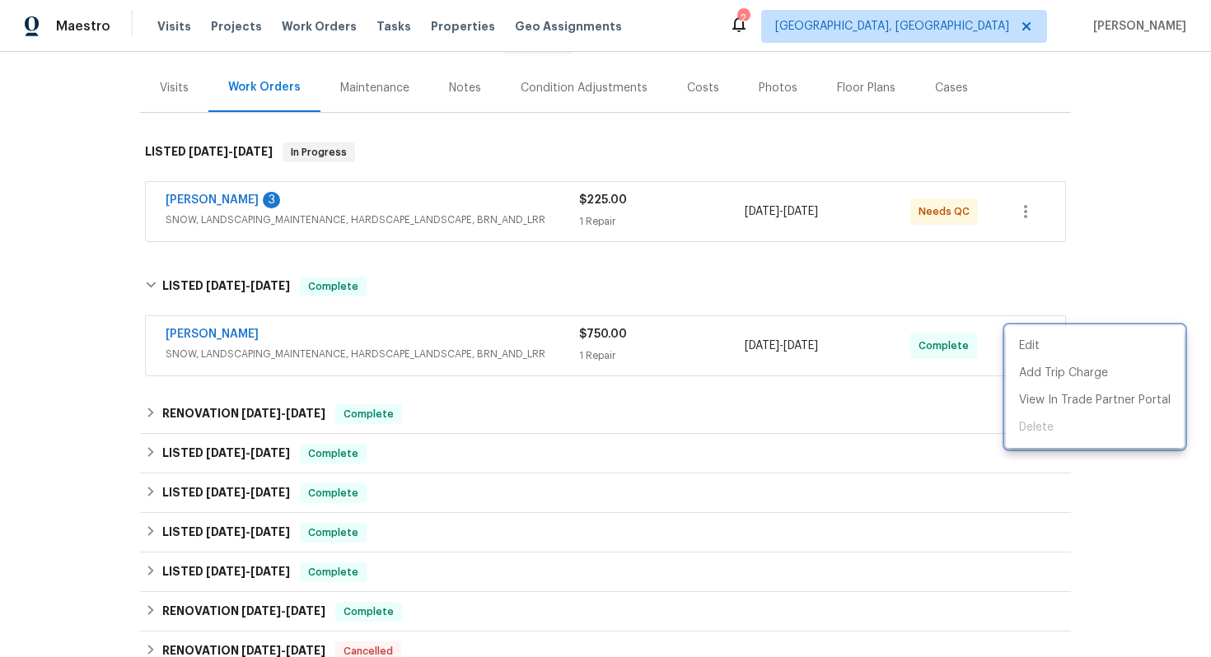
click at [833, 255] on div at bounding box center [605, 328] width 1211 height 657
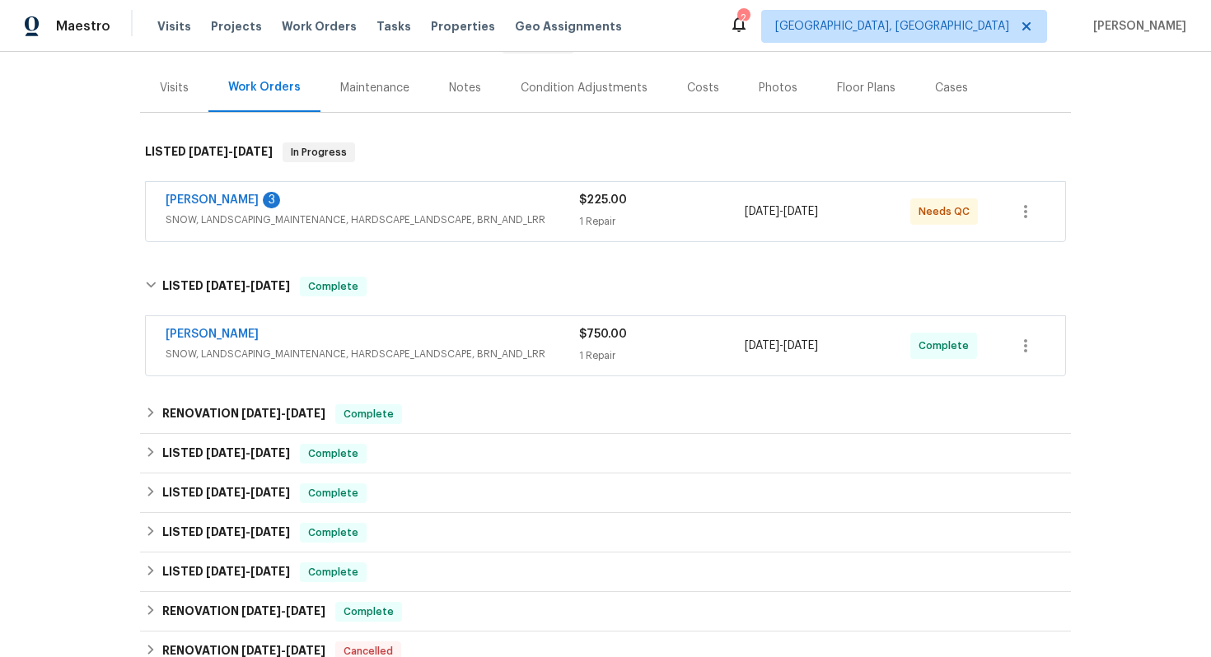
click at [754, 364] on div "9/8/2025 - 9/8/2025" at bounding box center [827, 346] width 166 height 40
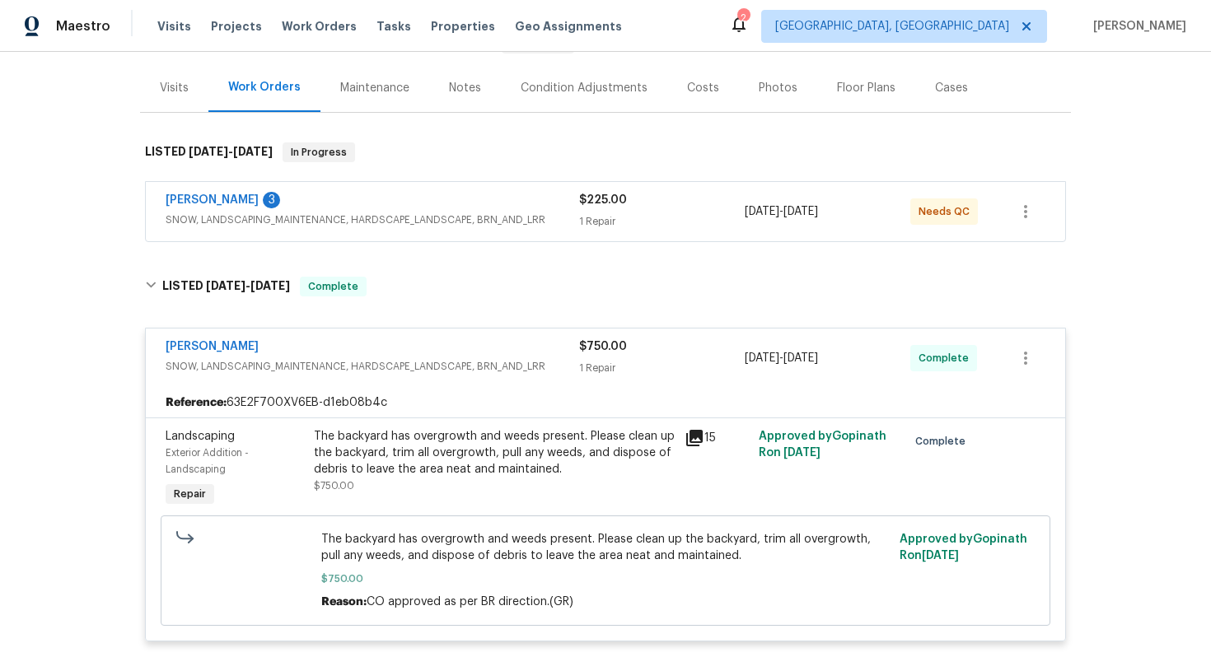
click at [301, 435] on div "Landscaping" at bounding box center [235, 436] width 138 height 16
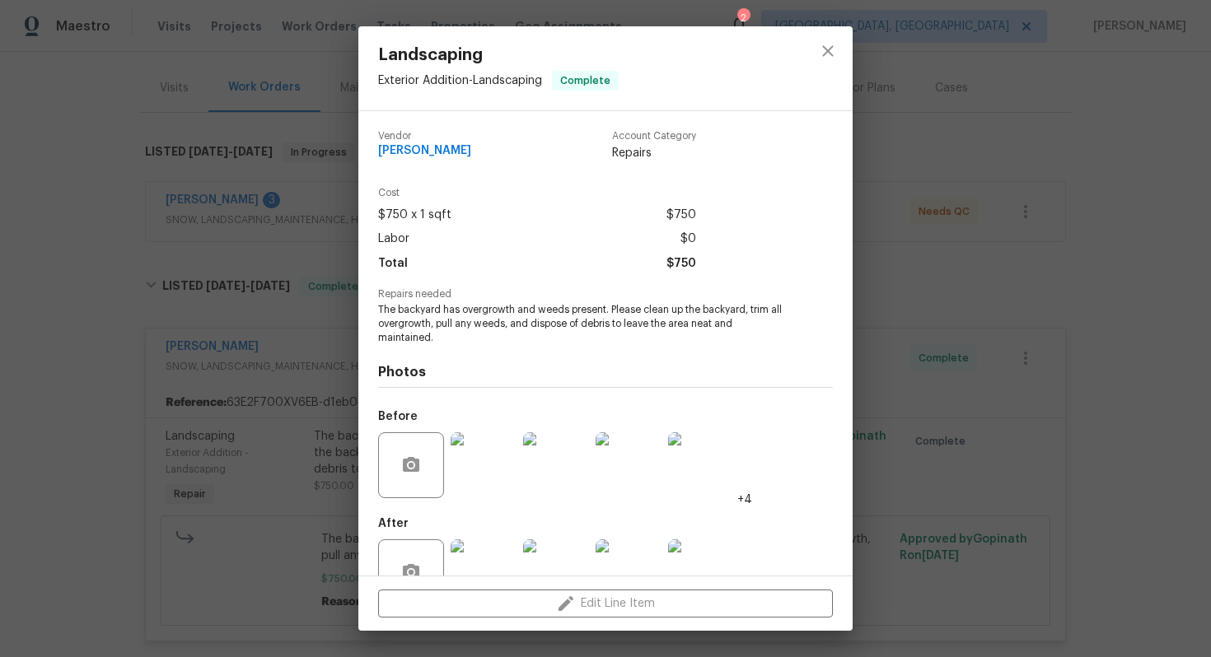
scroll to position [47, 0]
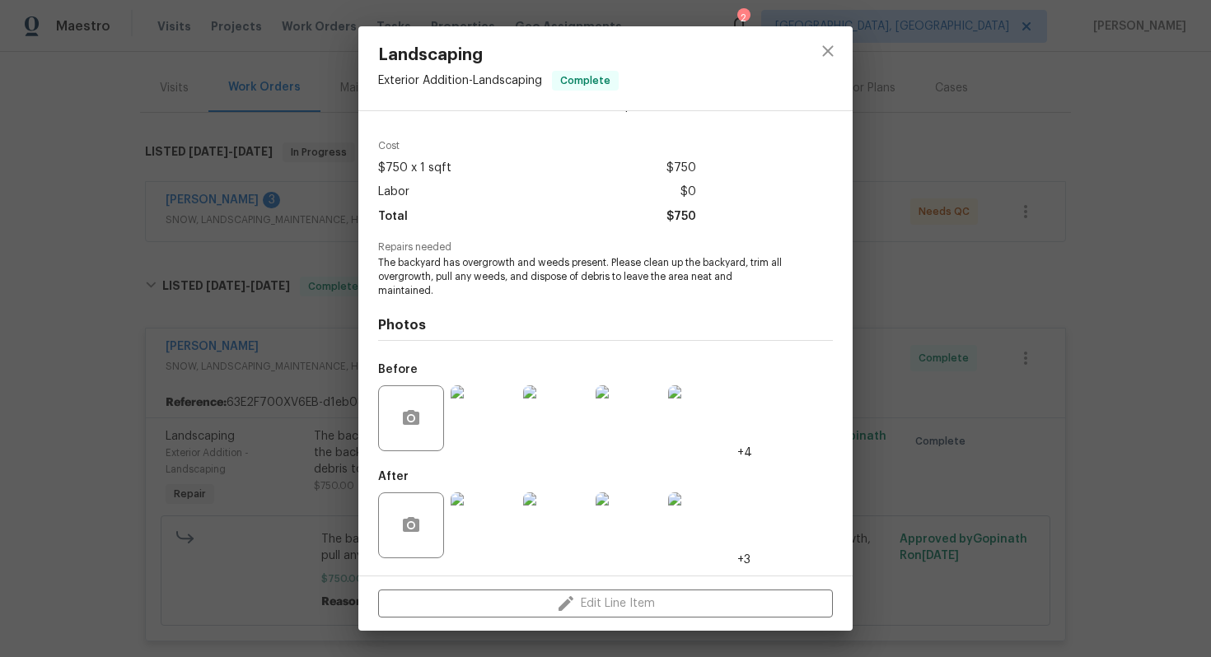
click at [483, 529] on img at bounding box center [483, 525] width 66 height 66
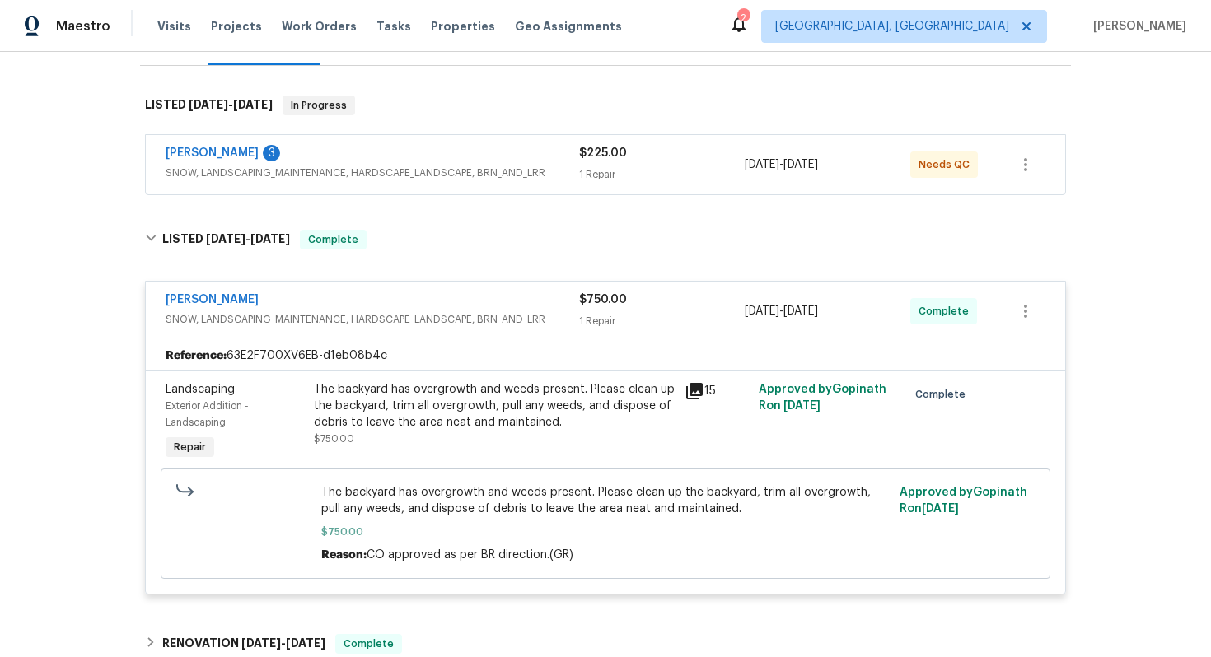
scroll to position [237, 0]
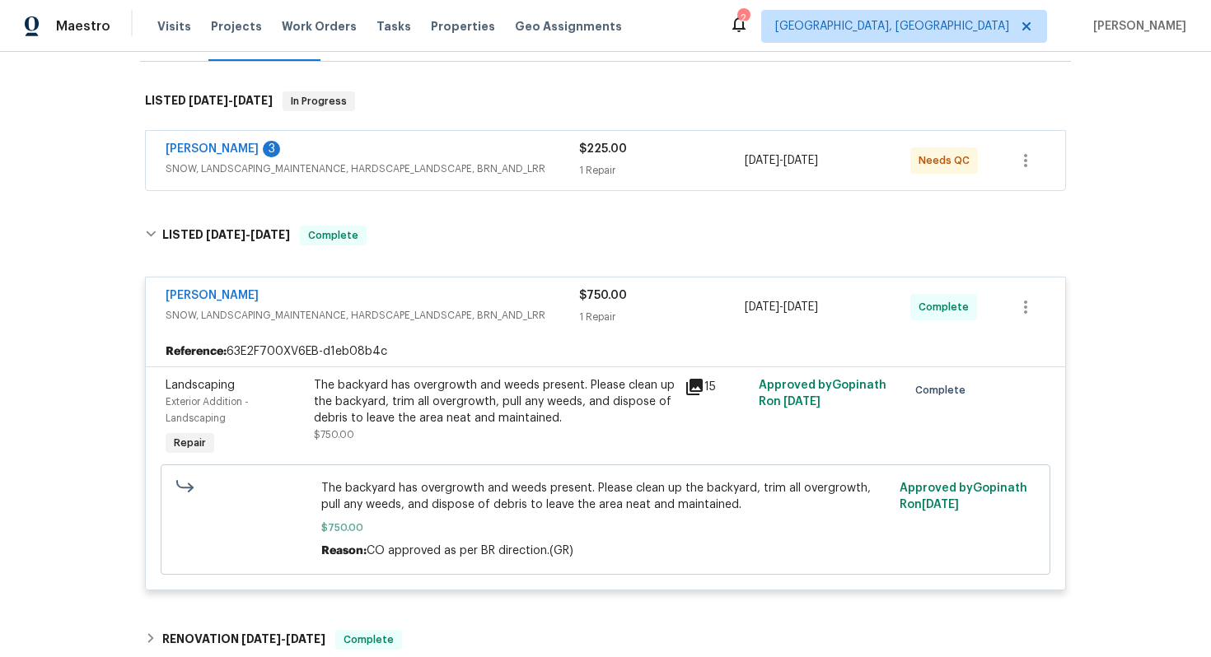
click at [312, 381] on div "The backyard has overgrowth and weeds present. Please clean up the backyard, tr…" at bounding box center [494, 418] width 371 height 92
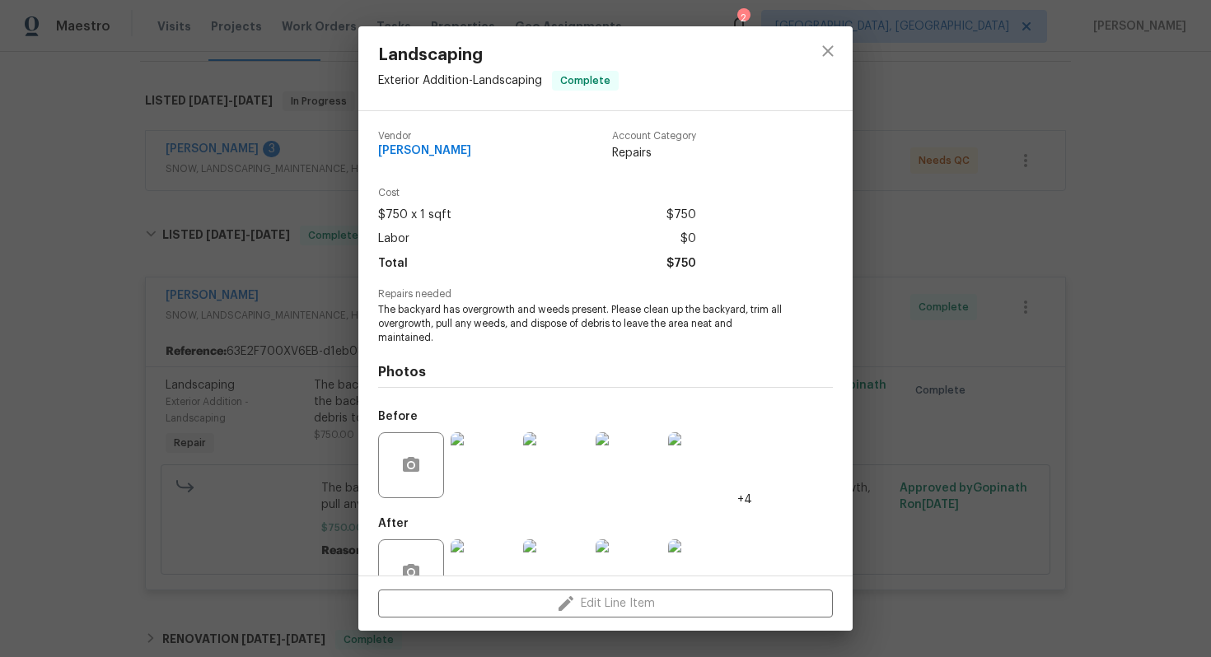
click at [474, 459] on img at bounding box center [483, 465] width 66 height 66
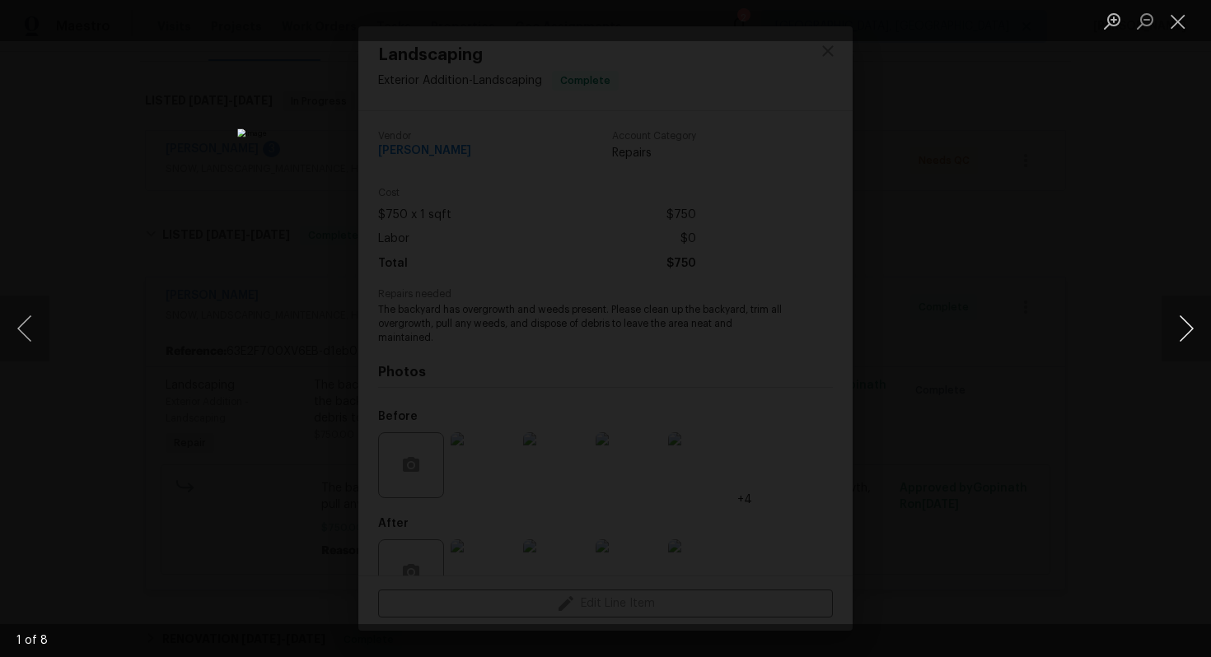
click at [1187, 329] on button "Next image" at bounding box center [1185, 329] width 49 height 66
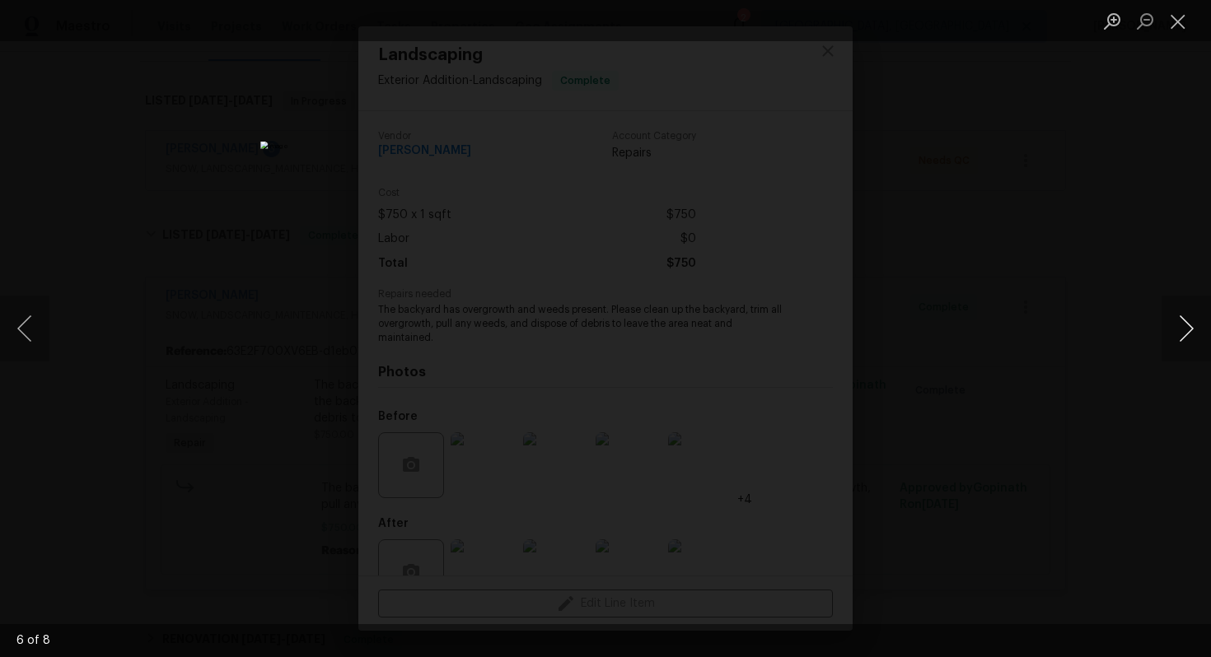
click at [1187, 329] on button "Next image" at bounding box center [1185, 329] width 49 height 66
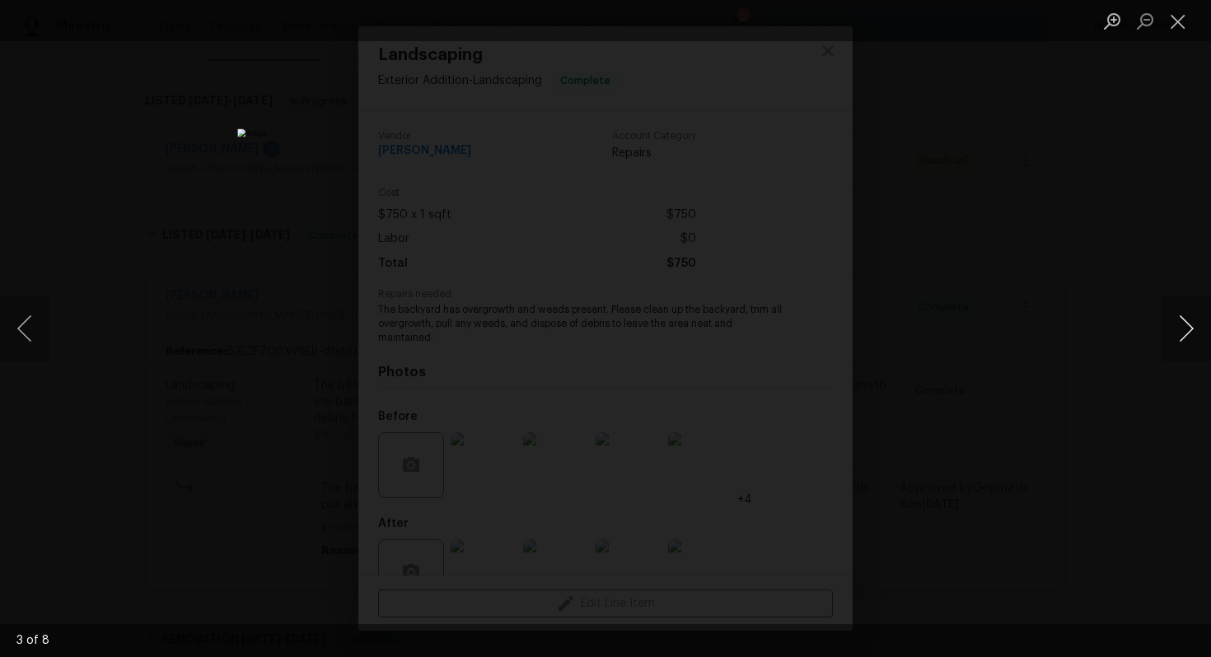
click at [1187, 329] on button "Next image" at bounding box center [1185, 329] width 49 height 66
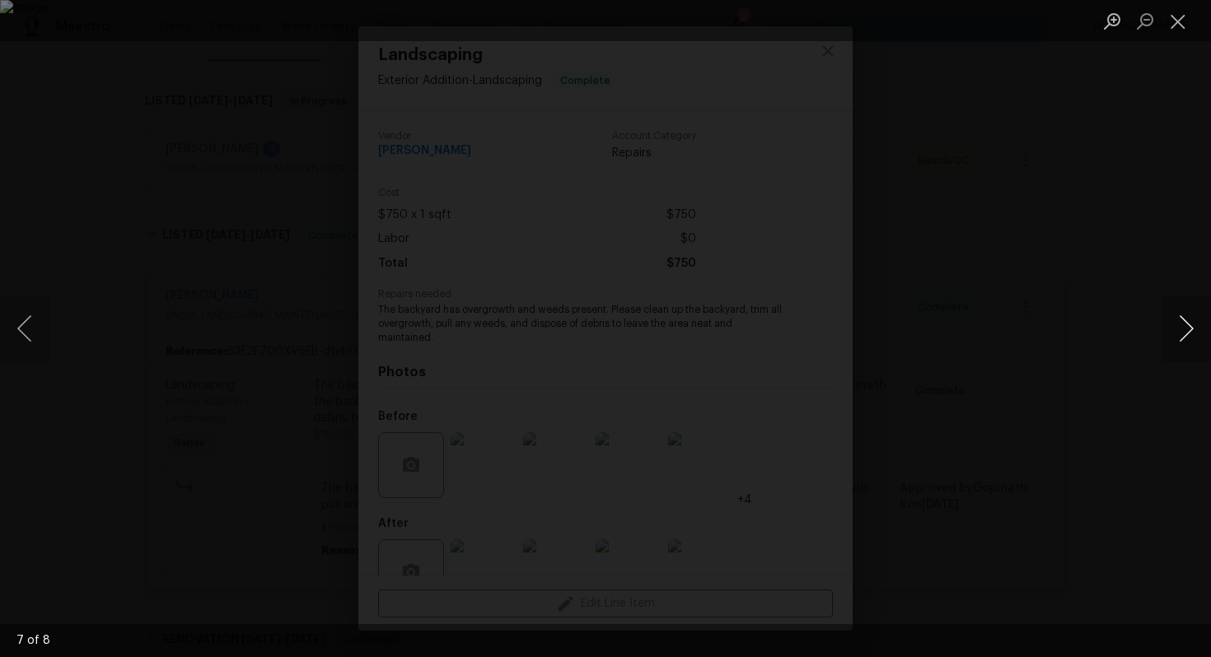
click at [1187, 329] on button "Next image" at bounding box center [1185, 329] width 49 height 66
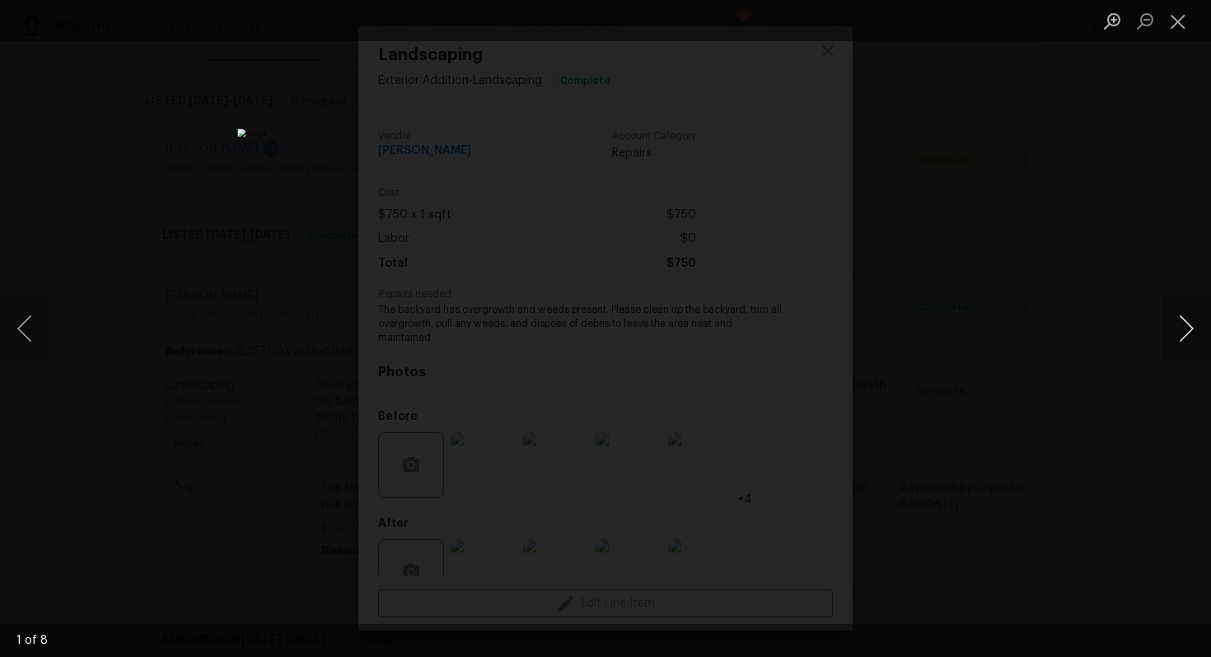
click at [1187, 329] on button "Next image" at bounding box center [1185, 329] width 49 height 66
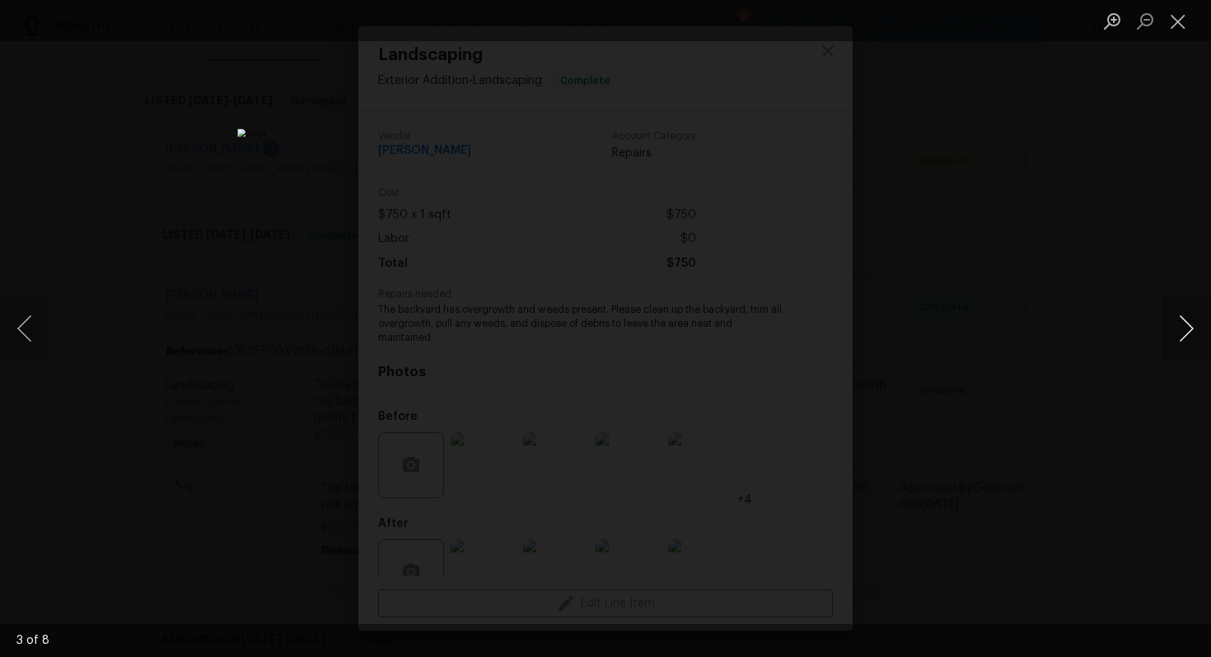
click at [1187, 329] on button "Next image" at bounding box center [1185, 329] width 49 height 66
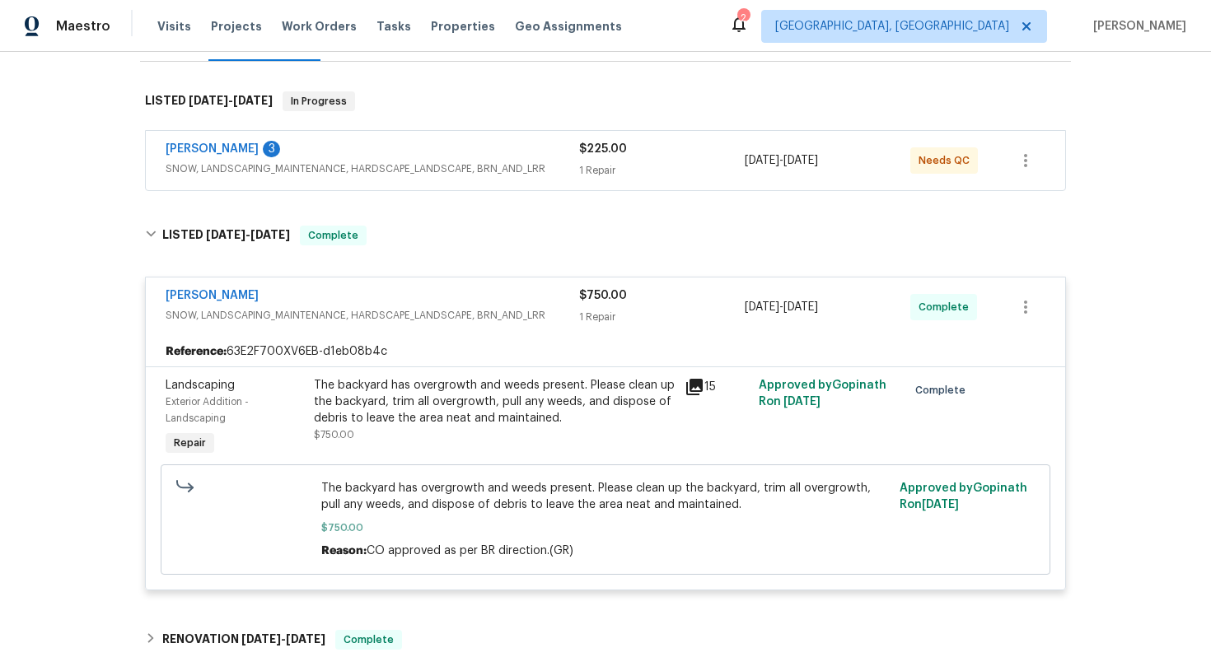
click at [456, 418] on div "The backyard has overgrowth and weeds present. Please clean up the backyard, tr…" at bounding box center [494, 401] width 361 height 49
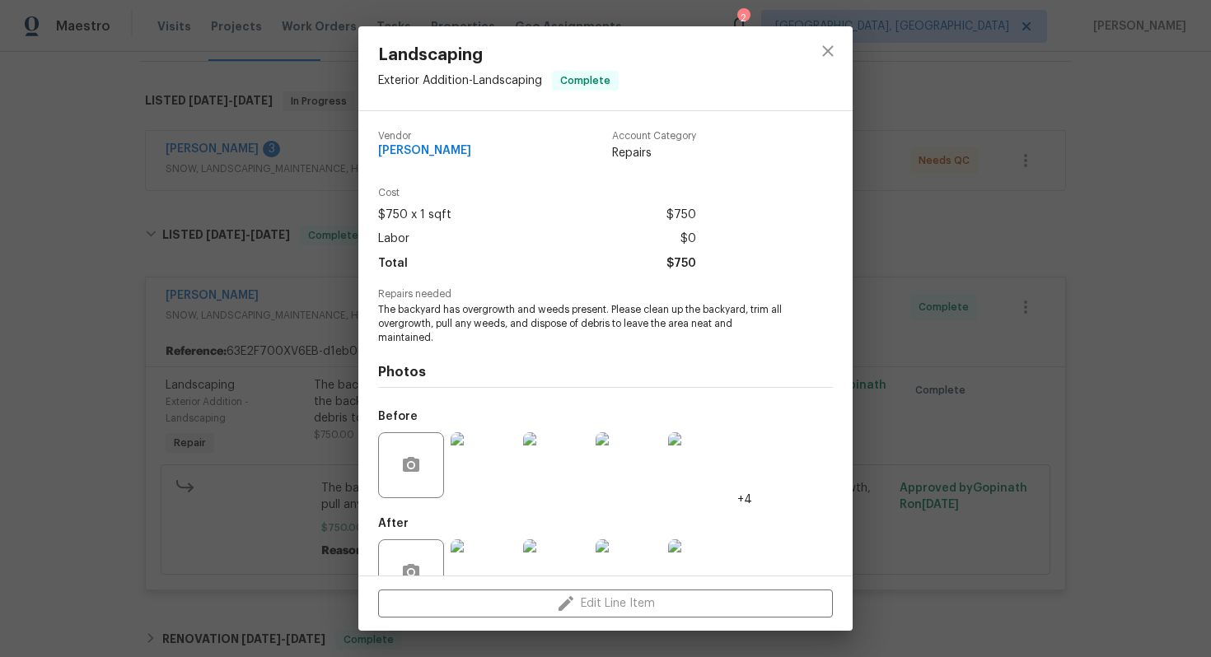
scroll to position [47, 0]
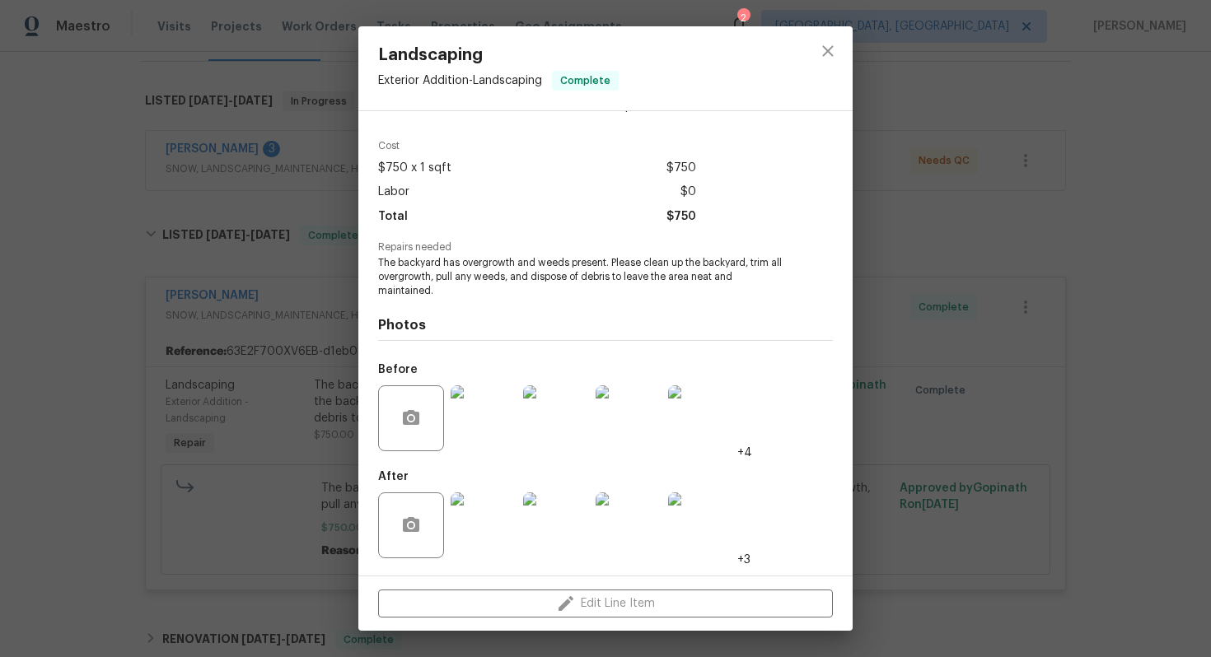
click at [488, 516] on img at bounding box center [483, 525] width 66 height 66
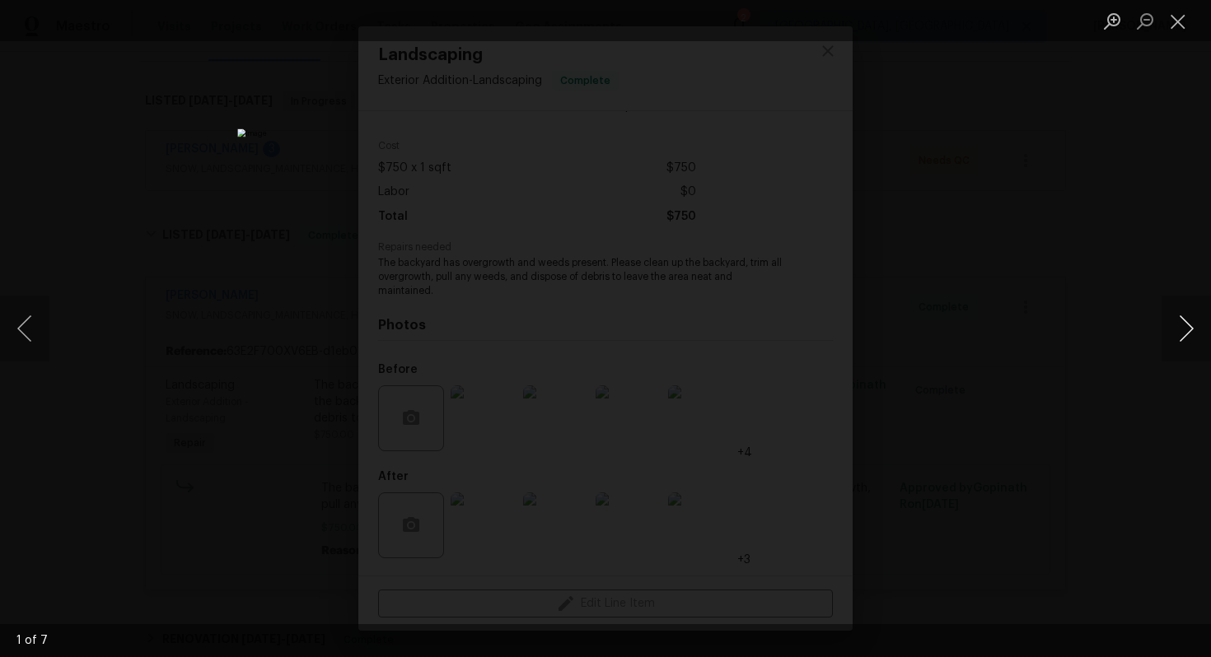
click at [1182, 327] on button "Next image" at bounding box center [1185, 329] width 49 height 66
click at [1183, 325] on button "Next image" at bounding box center [1185, 329] width 49 height 66
click at [1180, 325] on button "Next image" at bounding box center [1185, 329] width 49 height 66
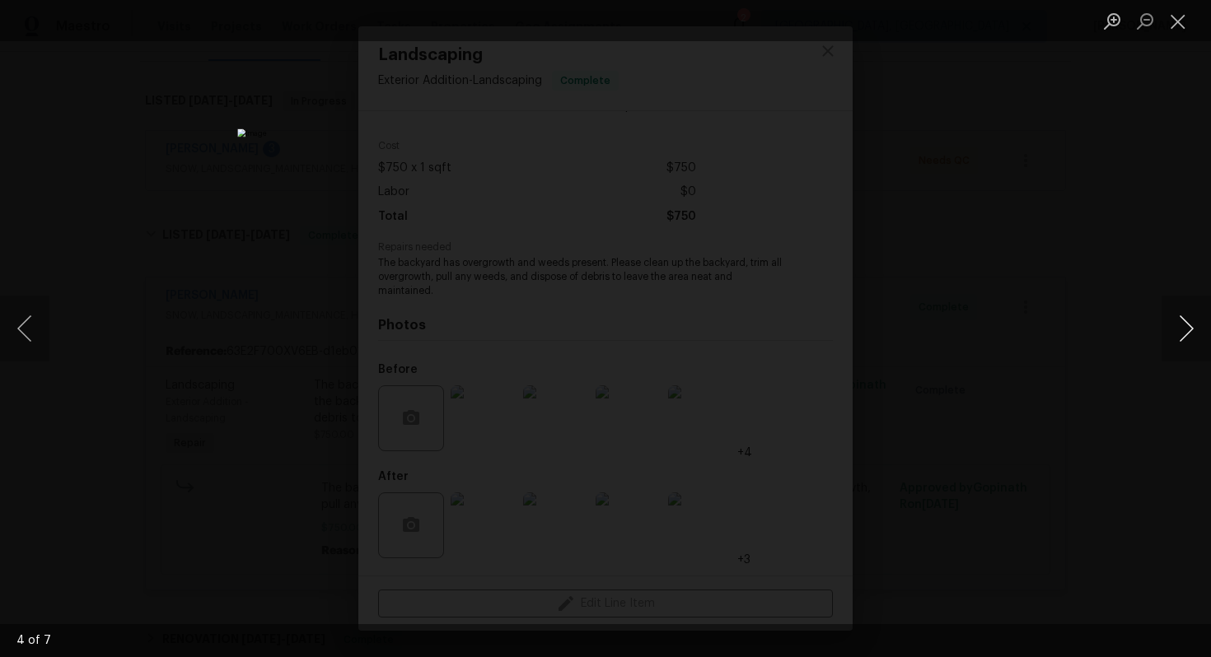
click at [1187, 320] on button "Next image" at bounding box center [1185, 329] width 49 height 66
click at [1194, 320] on button "Next image" at bounding box center [1185, 329] width 49 height 66
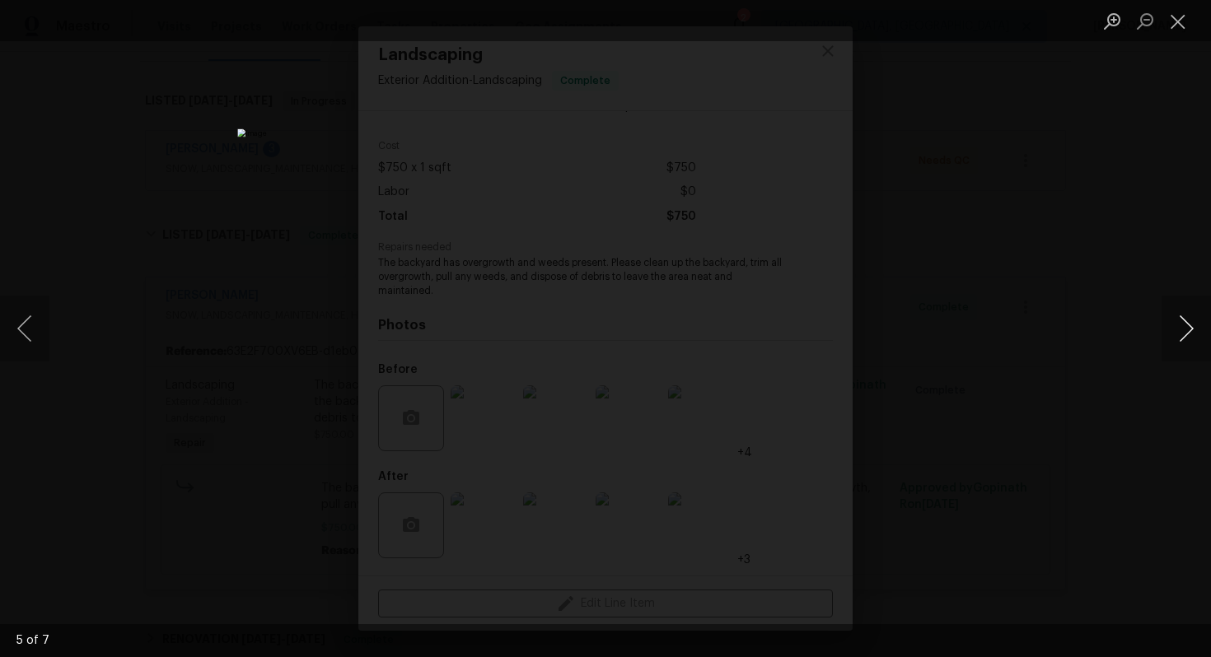
click at [1194, 320] on button "Next image" at bounding box center [1185, 329] width 49 height 66
click at [21, 337] on button "Previous image" at bounding box center [24, 329] width 49 height 66
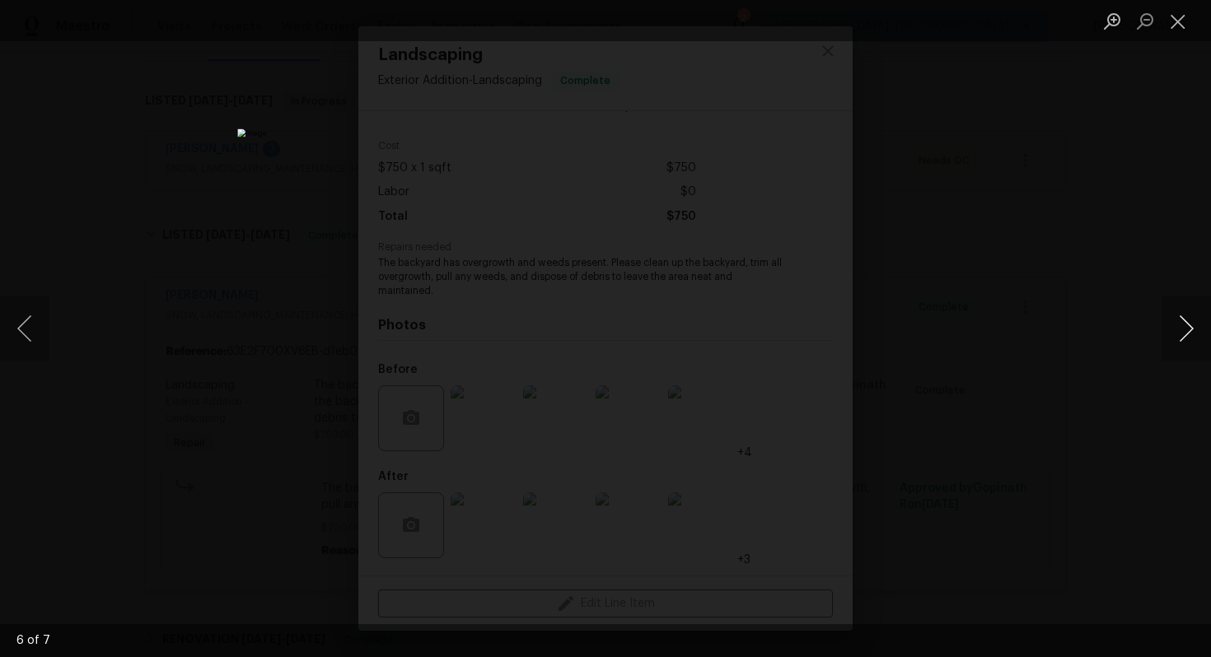
click at [1180, 331] on button "Next image" at bounding box center [1185, 329] width 49 height 66
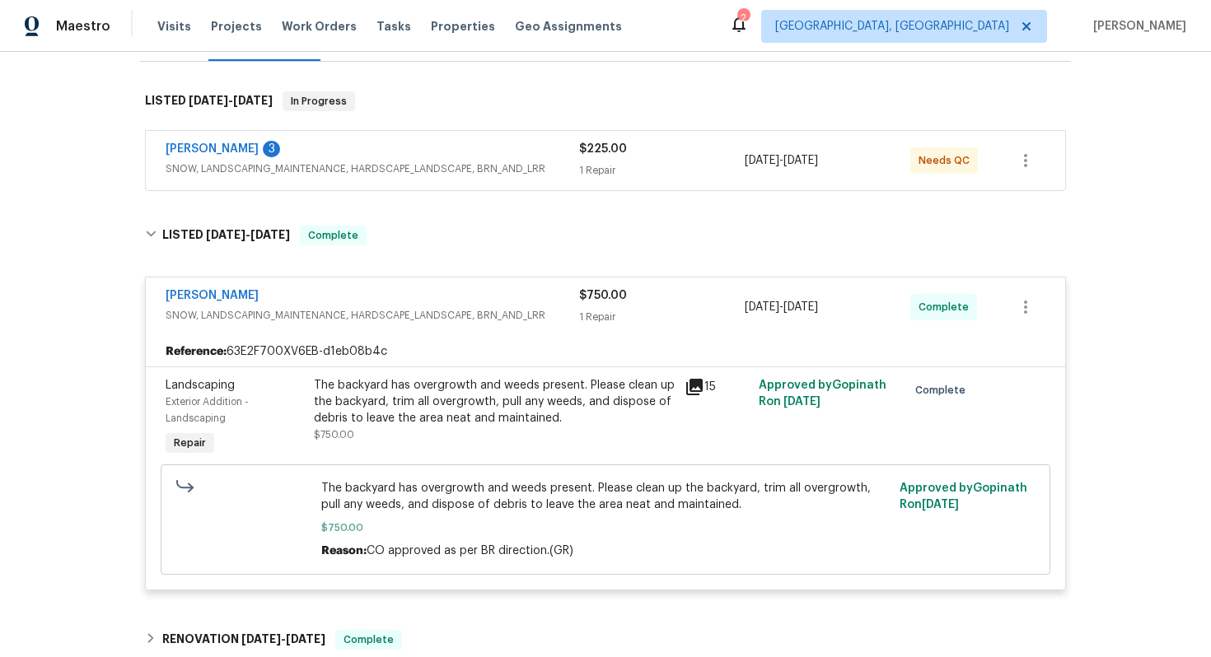
click at [338, 371] on div "Landscaping Exterior Addition - Landscaping Repair The backyard has overgrowth …" at bounding box center [605, 477] width 919 height 223
